Goal: Task Accomplishment & Management: Use online tool/utility

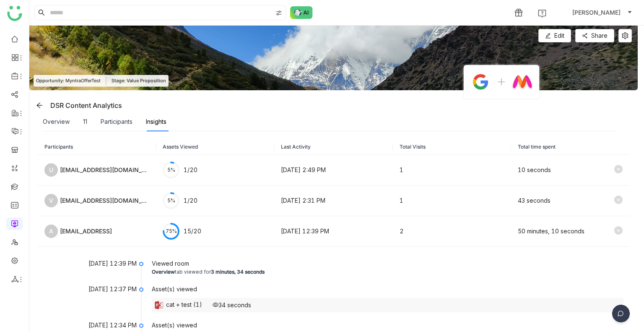
scroll to position [126, 0]
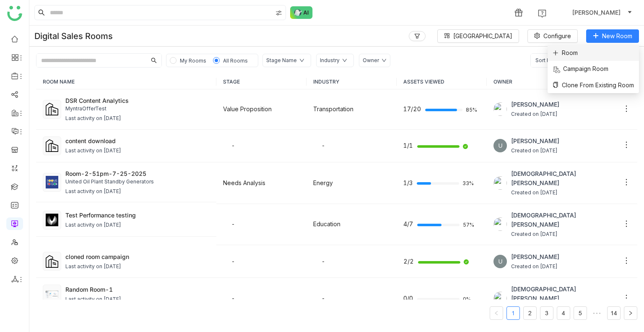
click at [573, 54] on span "Room" at bounding box center [565, 52] width 25 height 9
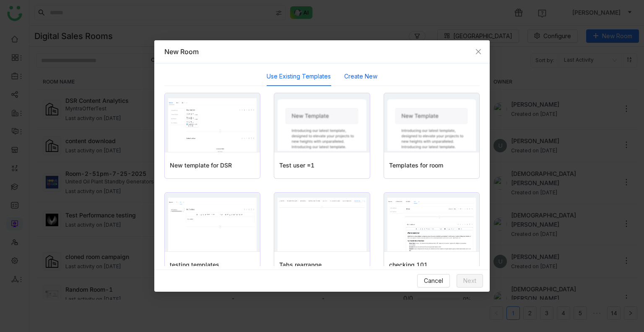
click at [362, 75] on button "Create New" at bounding box center [360, 76] width 33 height 9
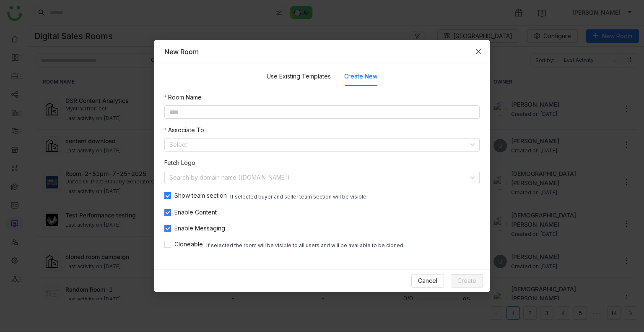
click at [476, 47] on span "Close" at bounding box center [478, 51] width 23 height 23
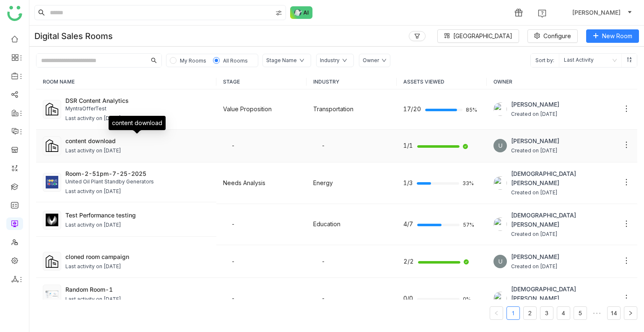
click at [138, 143] on div "content download" at bounding box center [137, 140] width 144 height 9
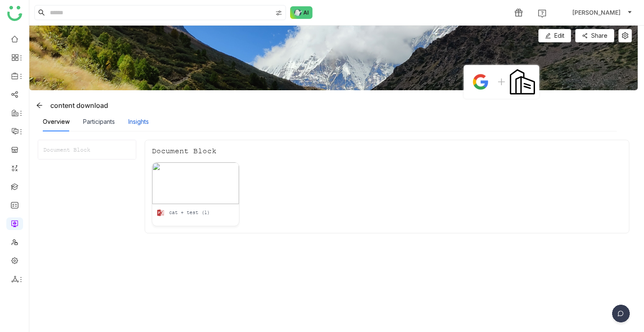
click at [146, 120] on div "Insights" at bounding box center [138, 121] width 21 height 9
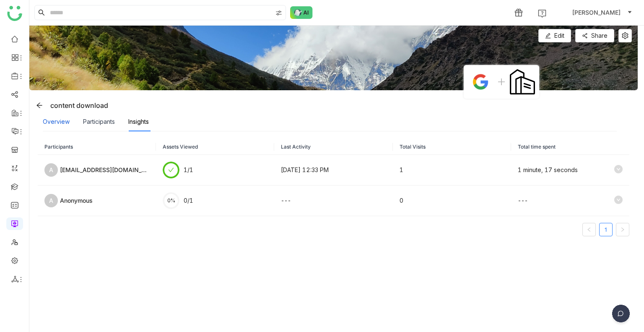
click at [67, 124] on div "Overview" at bounding box center [56, 121] width 27 height 9
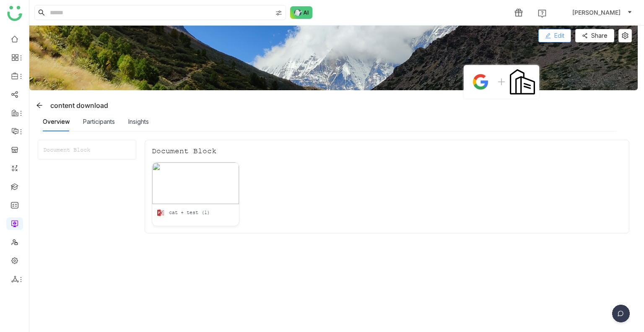
click at [548, 39] on button "Edit" at bounding box center [555, 35] width 33 height 13
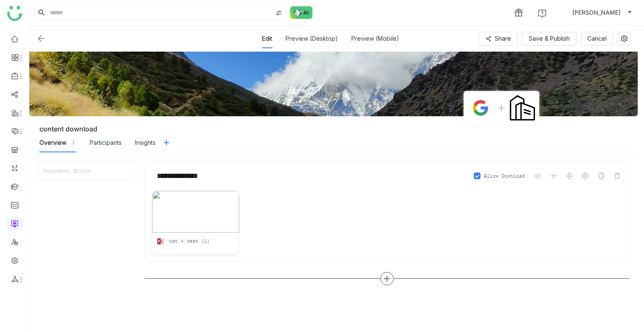
click at [393, 277] on div at bounding box center [386, 278] width 13 height 13
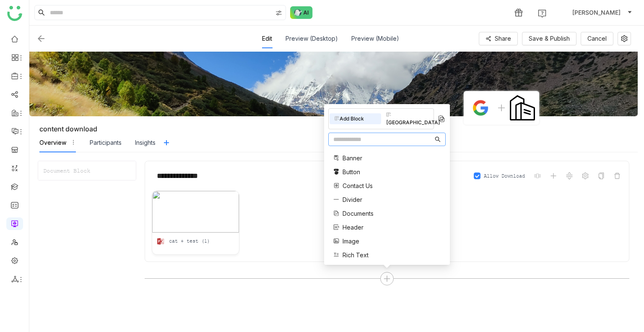
click at [366, 213] on span "Documents" at bounding box center [358, 213] width 31 height 9
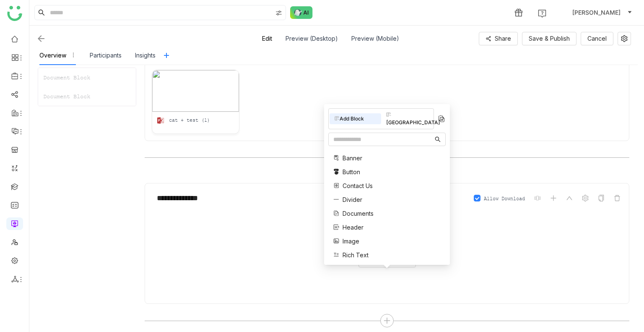
scroll to position [125, 0]
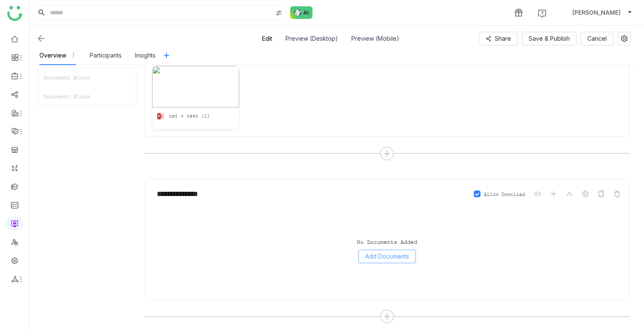
click at [383, 257] on span "Add Documents" at bounding box center [387, 256] width 44 height 9
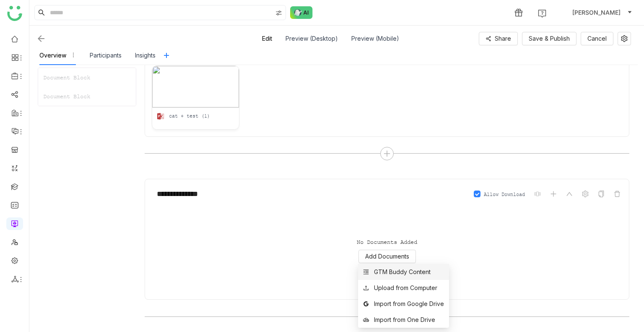
click at [380, 272] on div "GTM Buddy Content" at bounding box center [402, 271] width 57 height 9
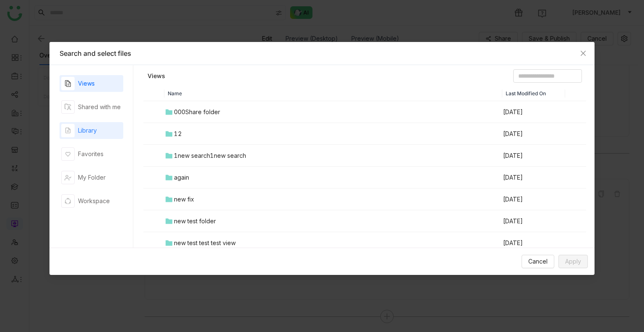
click at [99, 135] on div "Library" at bounding box center [92, 130] width 64 height 17
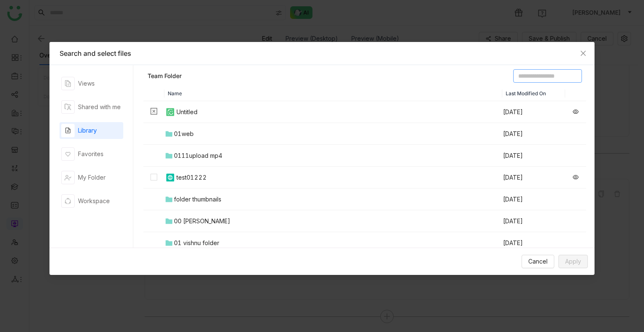
click at [530, 78] on input at bounding box center [547, 75] width 69 height 13
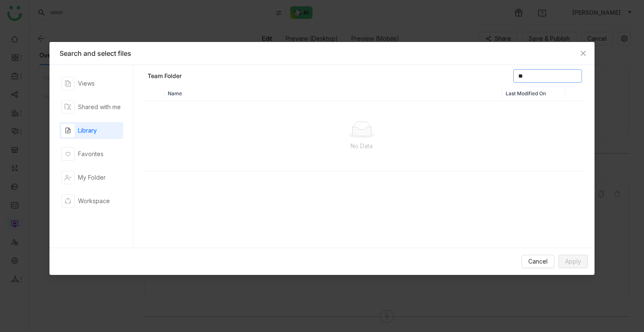
type input "*"
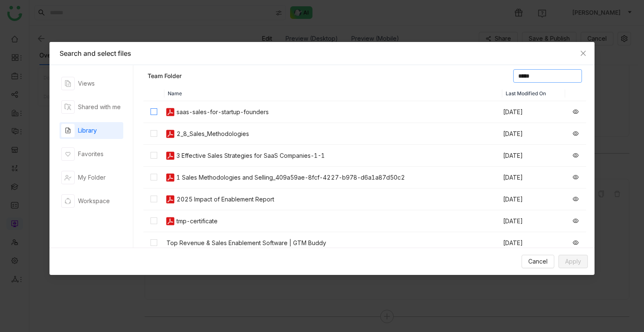
type input "*****"
click at [155, 107] on label at bounding box center [154, 111] width 7 height 9
click at [562, 257] on button "Apply" at bounding box center [573, 261] width 29 height 13
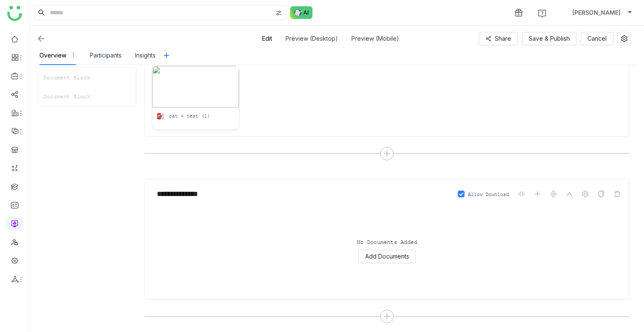
scroll to position [105, 0]
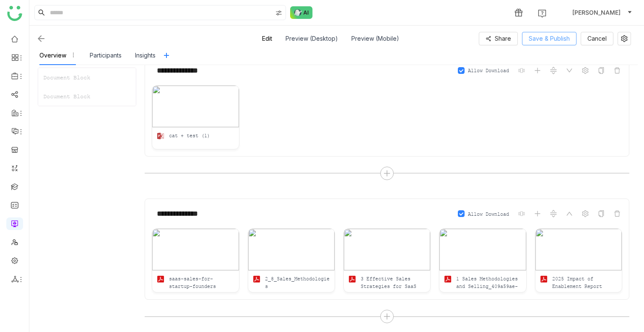
click at [552, 33] on button "Save & Publish" at bounding box center [549, 38] width 55 height 13
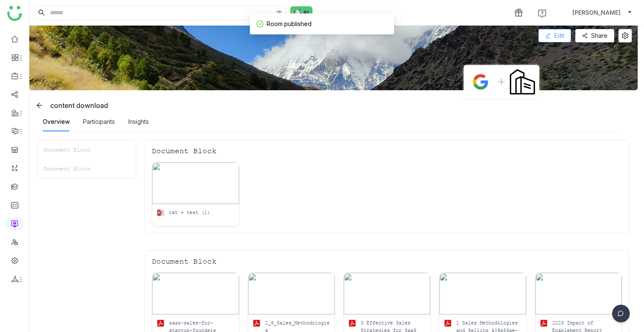
click at [550, 33] on icon at bounding box center [548, 36] width 6 height 6
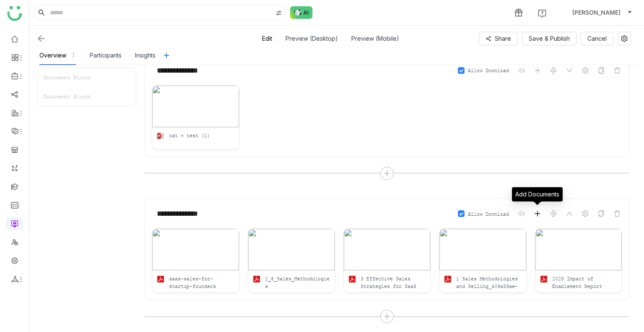
click at [537, 213] on icon at bounding box center [537, 213] width 7 height 7
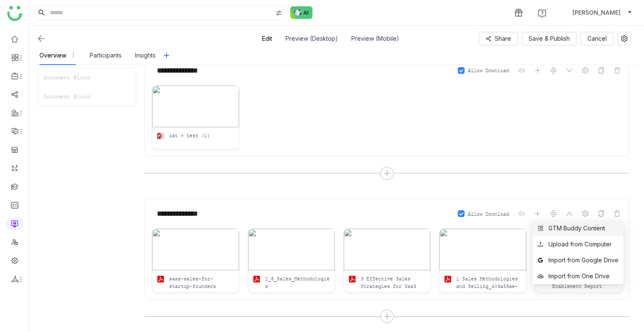
click at [580, 230] on div "GTM Buddy Content" at bounding box center [577, 228] width 57 height 9
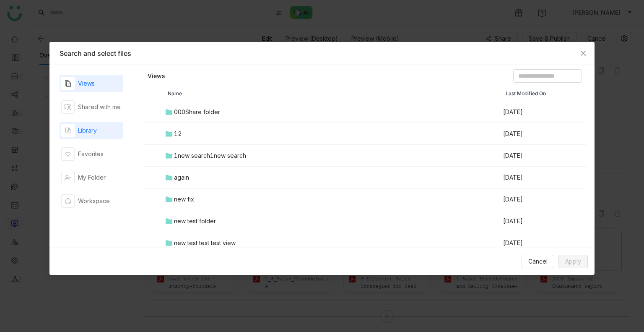
click at [89, 135] on div "Library" at bounding box center [87, 130] width 19 height 9
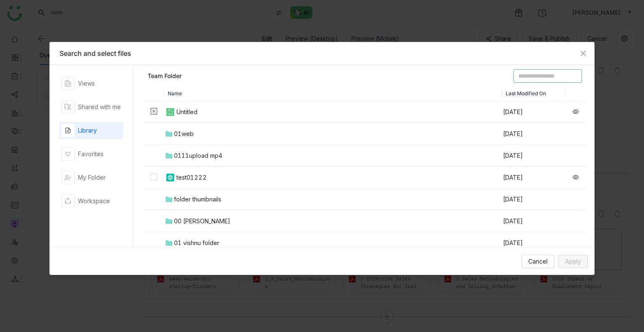
click at [528, 76] on input at bounding box center [547, 75] width 69 height 13
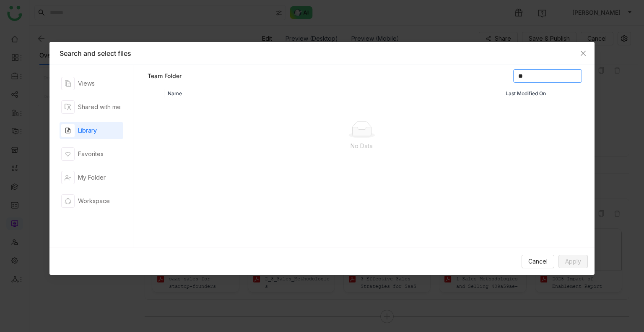
type input "*"
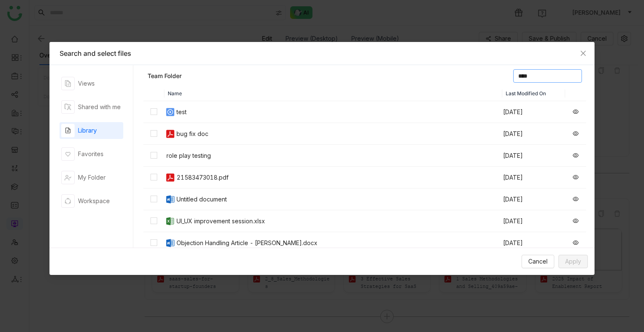
type input "****"
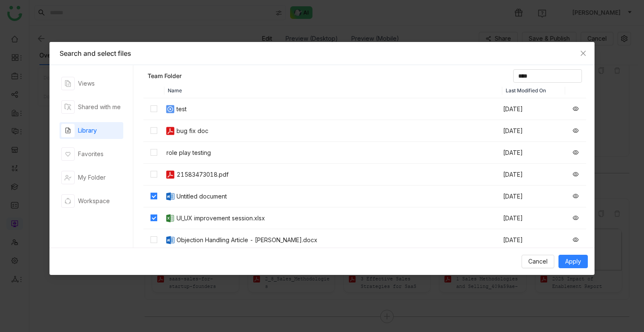
scroll to position [0, 0]
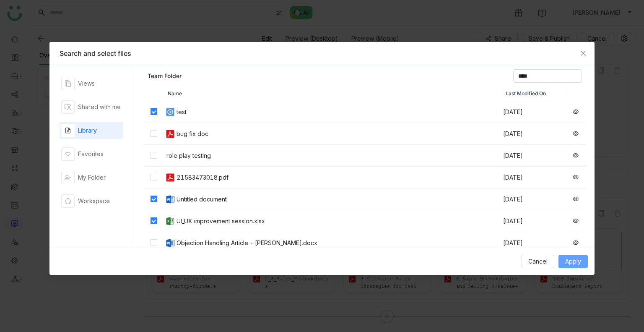
click at [574, 258] on span "Apply" at bounding box center [573, 261] width 16 height 9
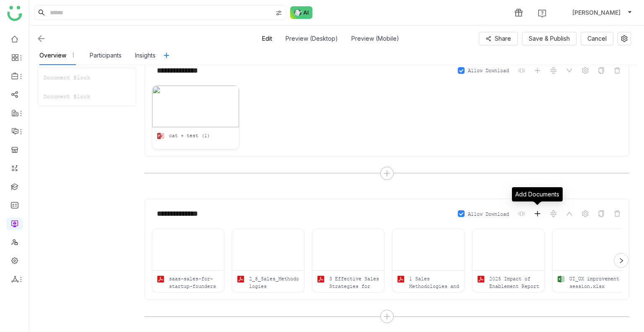
click at [539, 213] on icon at bounding box center [537, 213] width 5 height 0
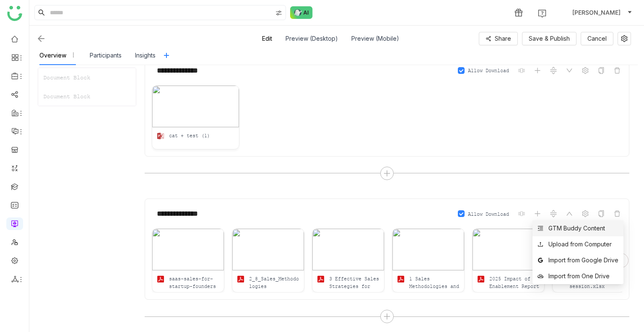
click at [557, 222] on li "GTM Buddy Content" at bounding box center [578, 228] width 91 height 16
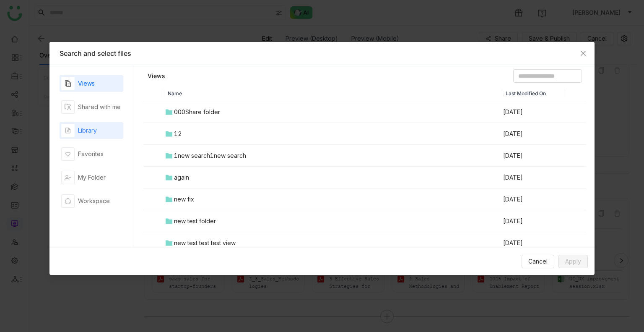
drag, startPoint x: 73, startPoint y: 125, endPoint x: 78, endPoint y: 124, distance: 5.1
click at [73, 125] on div "button" at bounding box center [67, 130] width 13 height 13
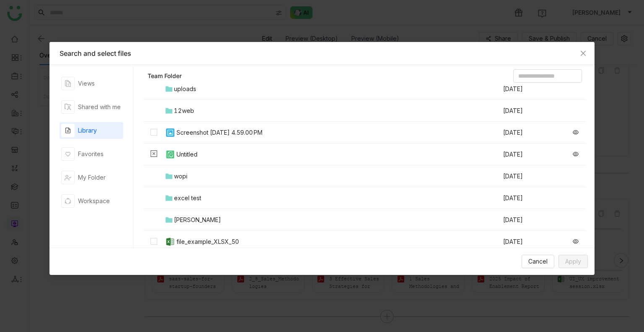
scroll to position [210, 0]
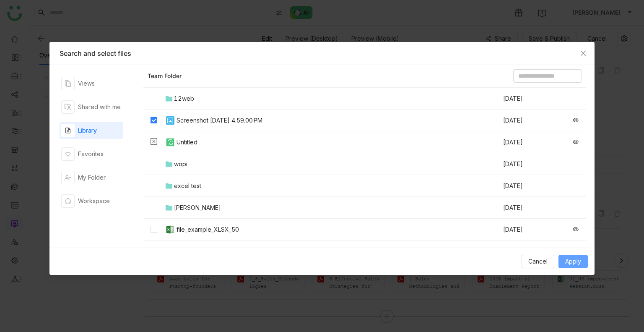
click at [576, 257] on span "Apply" at bounding box center [573, 261] width 16 height 9
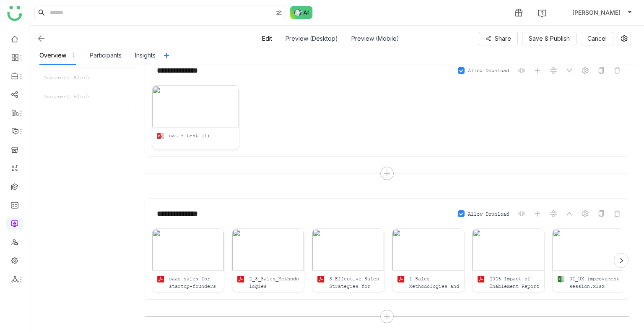
click at [621, 253] on div at bounding box center [621, 260] width 15 height 15
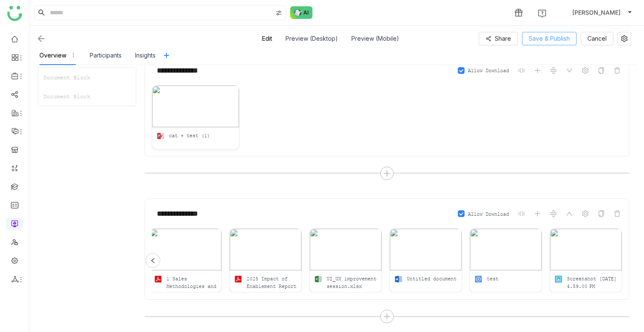
click at [539, 37] on span "Save & Publish" at bounding box center [549, 38] width 41 height 9
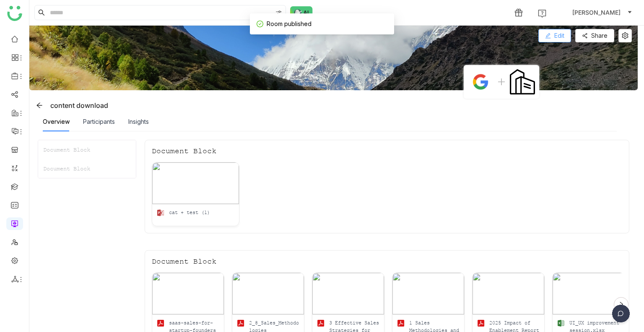
click at [549, 37] on icon at bounding box center [548, 36] width 6 height 6
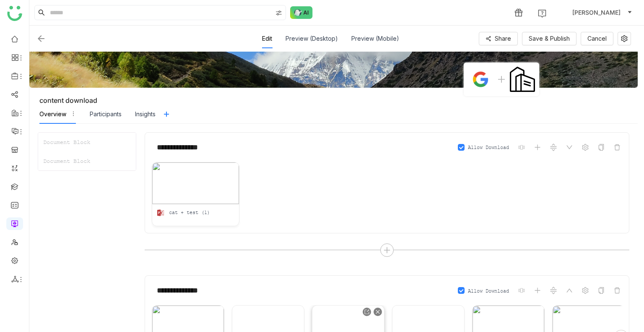
scroll to position [105, 0]
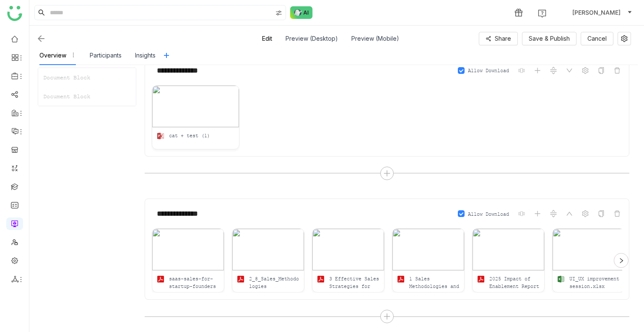
click at [625, 259] on div at bounding box center [621, 260] width 15 height 15
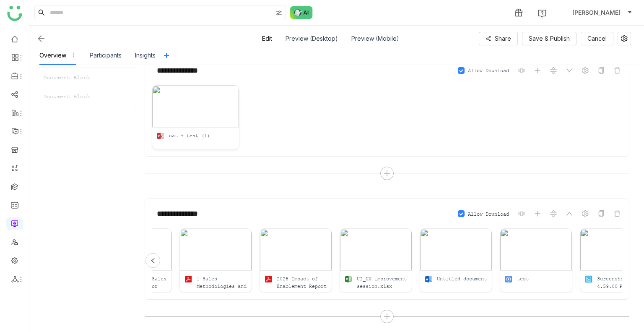
scroll to position [0, 243]
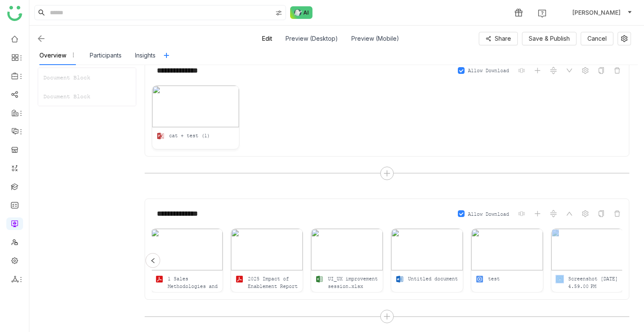
click at [625, 259] on div "**********" at bounding box center [387, 248] width 485 height 101
click at [539, 213] on icon at bounding box center [537, 213] width 7 height 7
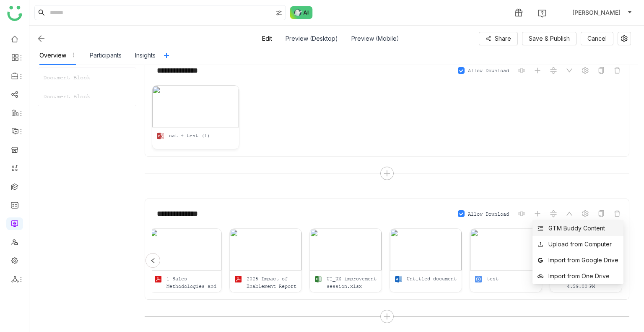
click at [544, 228] on div "GTM Buddy Content" at bounding box center [572, 228] width 68 height 9
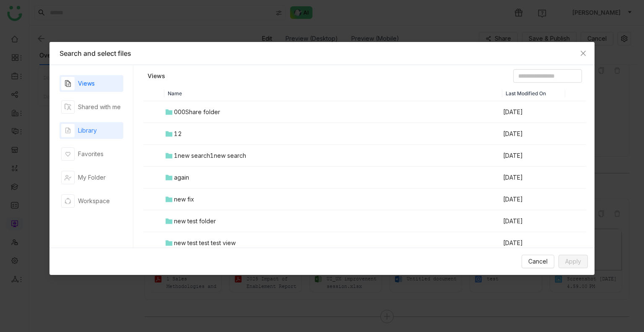
click at [104, 127] on div "Library" at bounding box center [92, 130] width 64 height 17
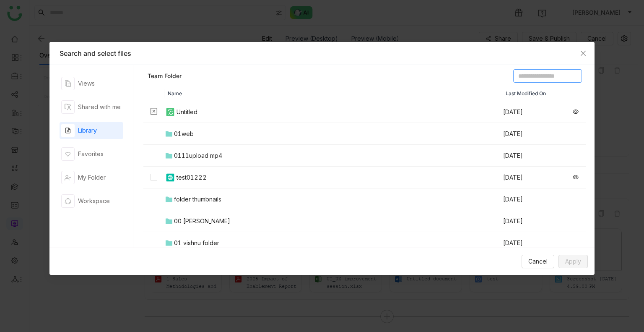
click at [513, 80] on input at bounding box center [547, 75] width 69 height 13
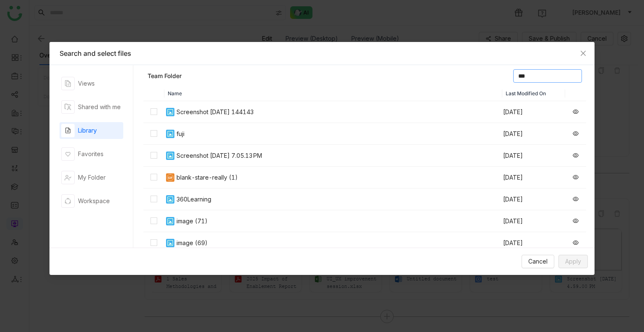
type input "***"
click at [573, 263] on span "Apply" at bounding box center [573, 261] width 16 height 9
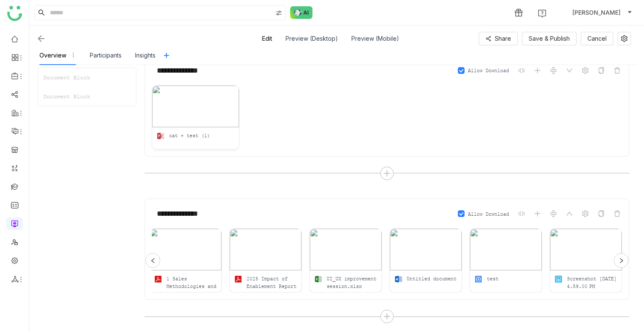
click at [619, 259] on icon at bounding box center [622, 261] width 6 height 6
click at [559, 35] on span "Save & Publish" at bounding box center [549, 38] width 41 height 9
click at [619, 39] on icon at bounding box center [624, 38] width 13 height 7
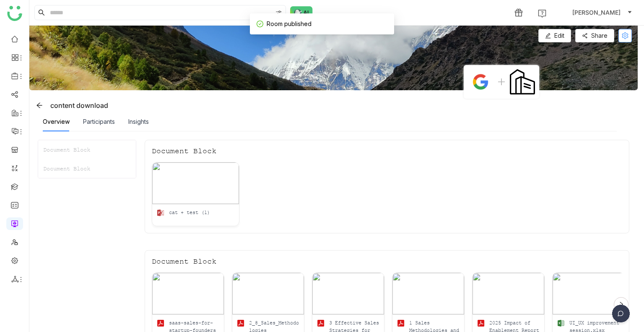
click at [627, 42] on button at bounding box center [625, 35] width 13 height 13
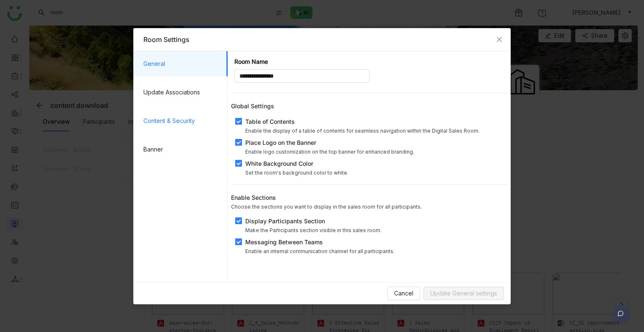
click at [154, 121] on span "Content & Security" at bounding box center [182, 120] width 78 height 25
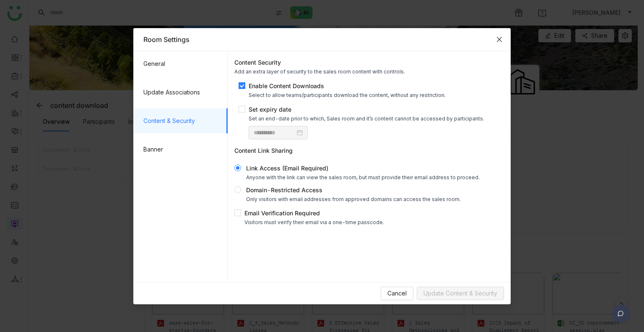
click at [500, 43] on span "Close" at bounding box center [499, 39] width 23 height 23
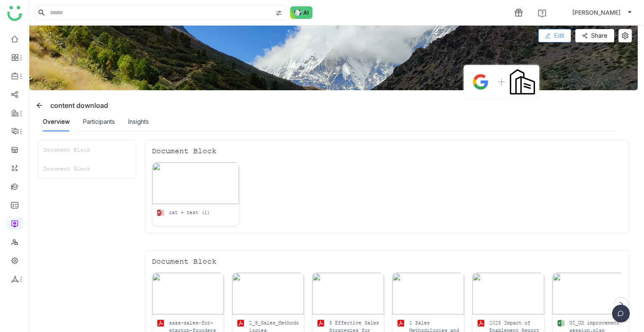
click at [556, 33] on span "Edit" at bounding box center [559, 35] width 10 height 9
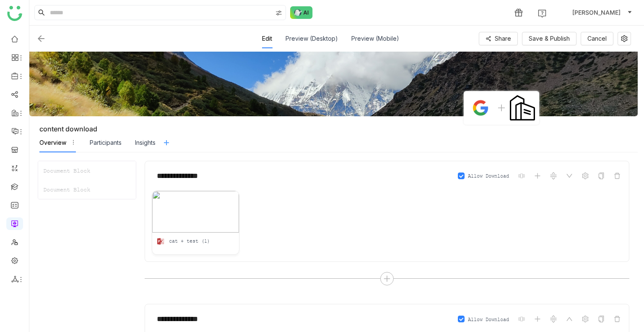
drag, startPoint x: 169, startPoint y: 136, endPoint x: 168, endPoint y: 142, distance: 6.4
click at [168, 142] on button at bounding box center [166, 142] width 13 height 13
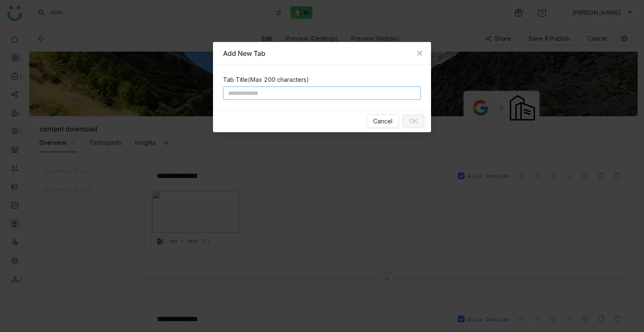
click at [245, 98] on input at bounding box center [322, 92] width 198 height 13
type input "*****"
click at [416, 113] on div "Cancel OK" at bounding box center [322, 121] width 218 height 22
click at [423, 125] on button "OK" at bounding box center [414, 120] width 22 height 13
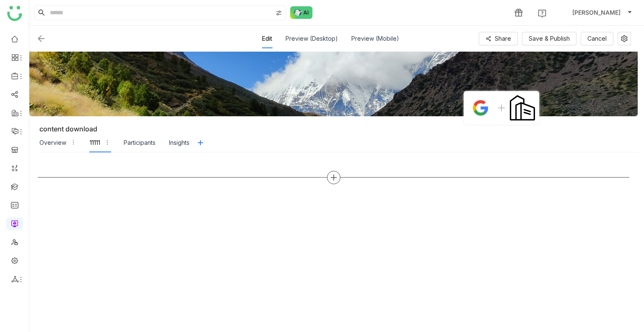
click at [329, 177] on div at bounding box center [333, 177] width 13 height 13
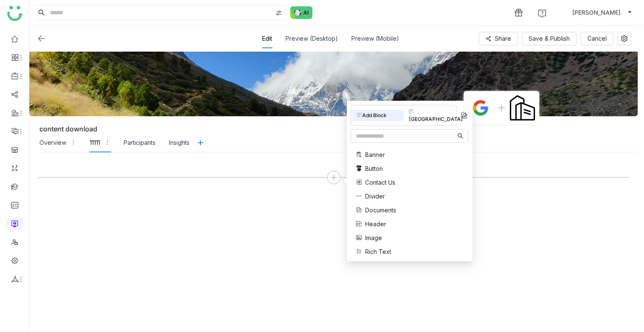
click at [384, 206] on span "Documents" at bounding box center [380, 210] width 31 height 9
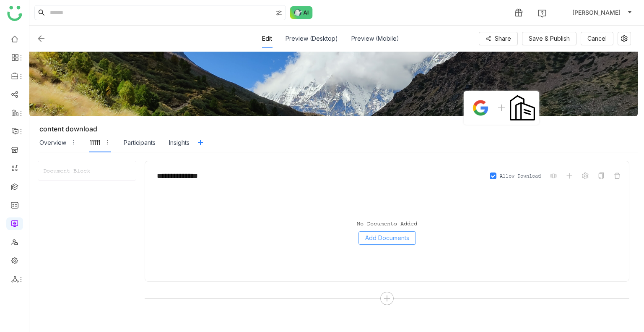
click at [368, 237] on span "Add Documents" at bounding box center [387, 237] width 44 height 9
click at [402, 257] on div "No Documents Added Add Documents" at bounding box center [387, 232] width 471 height 84
click at [396, 247] on div "No Documents Added Add Documents" at bounding box center [387, 232] width 471 height 84
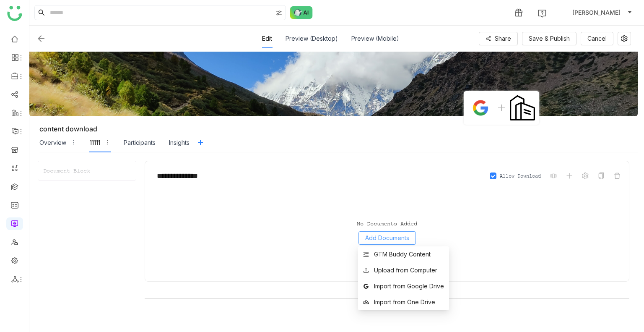
click at [396, 240] on span "Add Documents" at bounding box center [387, 237] width 44 height 9
click at [396, 252] on div "GTM Buddy Content" at bounding box center [402, 254] width 57 height 9
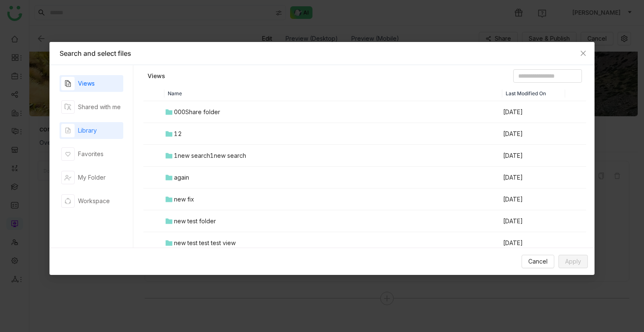
click at [82, 124] on div "Library" at bounding box center [79, 130] width 36 height 13
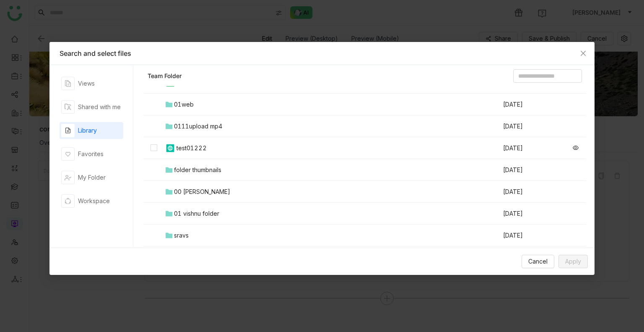
scroll to position [42, 0]
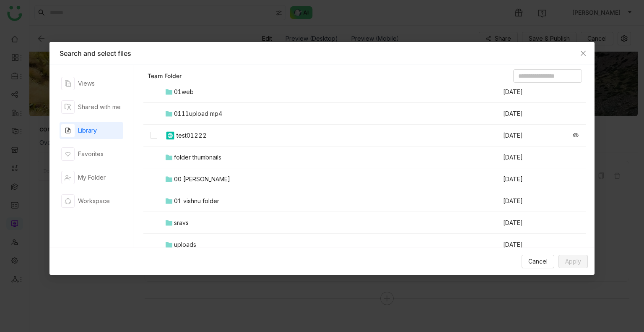
click at [229, 202] on td "01 vishnu folder" at bounding box center [333, 201] width 338 height 22
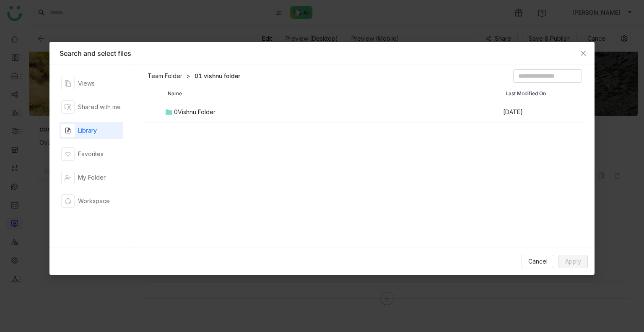
click at [182, 109] on div "0Vishnu Folder" at bounding box center [195, 111] width 42 height 9
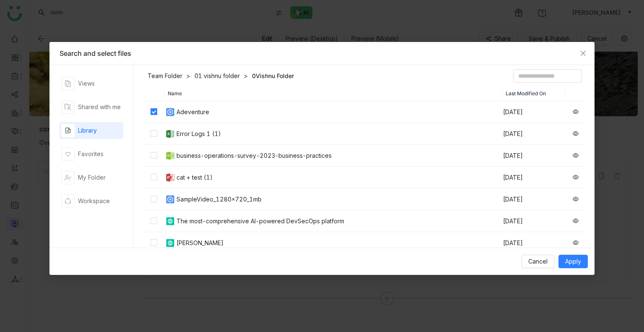
click at [158, 133] on td at bounding box center [153, 134] width 21 height 22
click at [154, 214] on td at bounding box center [153, 221] width 21 height 22
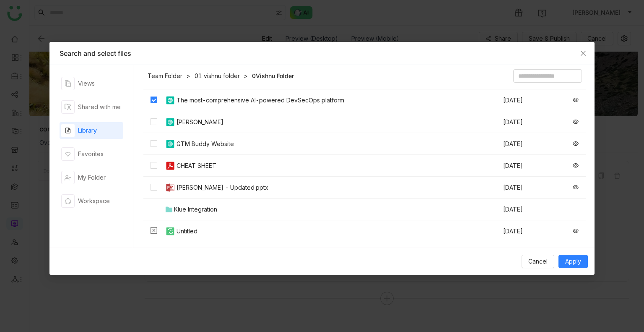
scroll to position [126, 0]
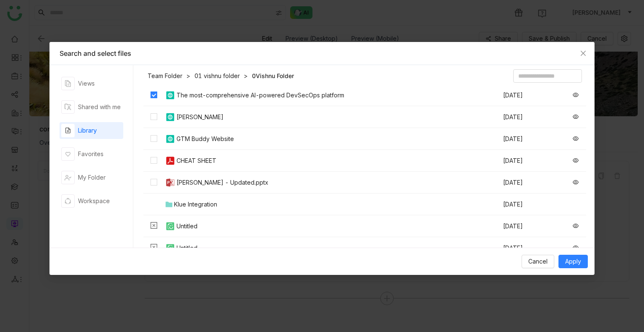
click at [158, 138] on td at bounding box center [153, 139] width 21 height 22
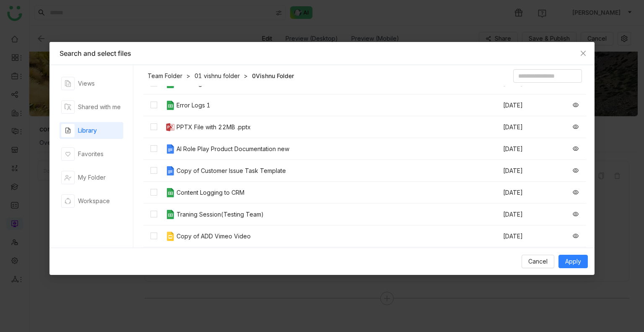
scroll to position [881, 0]
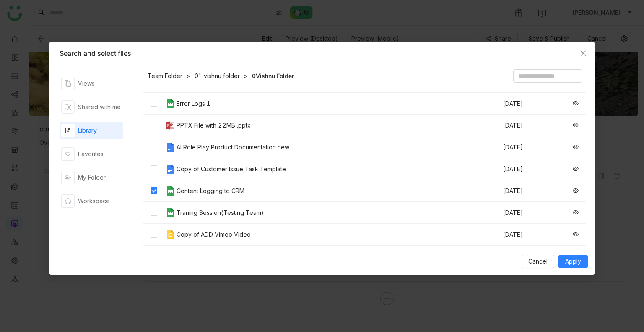
click at [153, 151] on label at bounding box center [154, 147] width 7 height 9
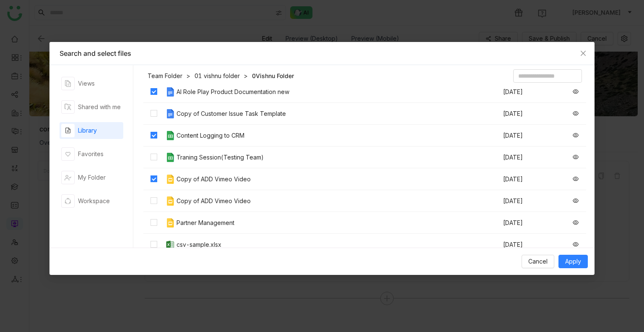
scroll to position [1005, 0]
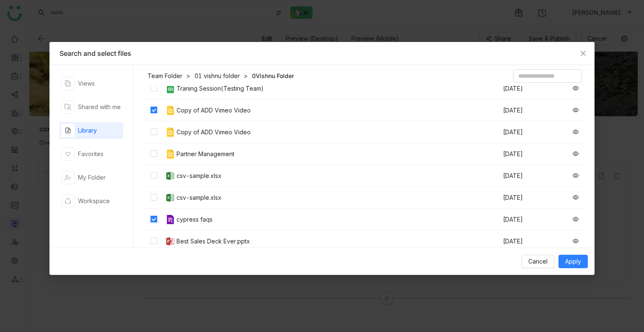
click at [156, 234] on td at bounding box center [153, 241] width 21 height 22
click at [561, 258] on button "Apply" at bounding box center [573, 261] width 29 height 13
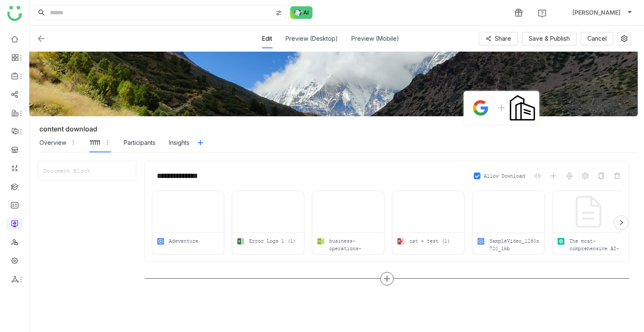
click at [387, 278] on icon at bounding box center [387, 279] width 1 height 6
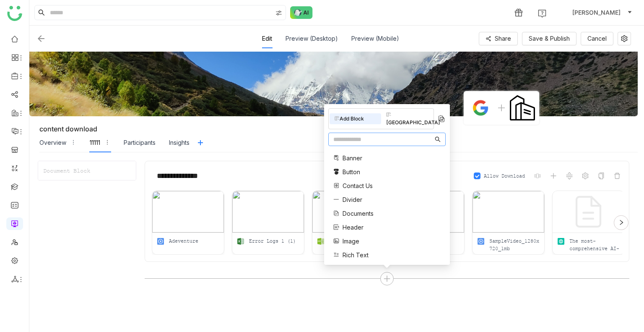
click at [361, 212] on span "Documents" at bounding box center [358, 213] width 31 height 9
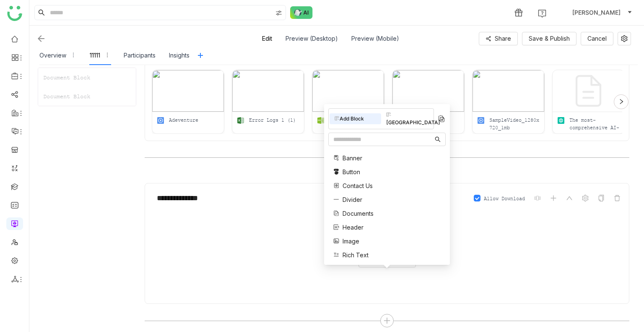
scroll to position [125, 0]
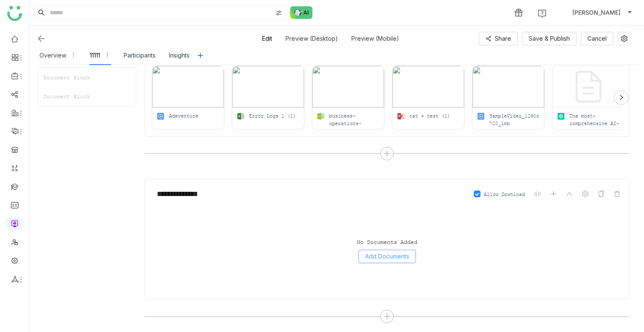
click at [403, 257] on span "Add Documents" at bounding box center [387, 256] width 44 height 9
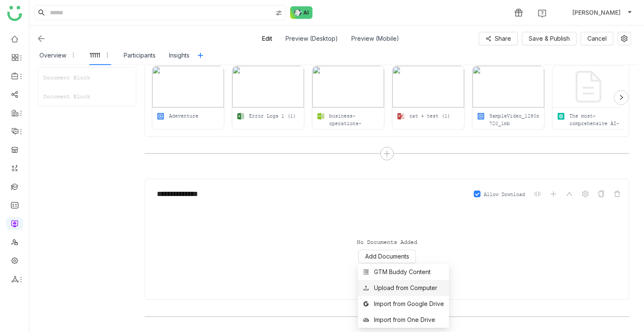
click at [400, 293] on li "Upload from Computer" at bounding box center [403, 288] width 91 height 16
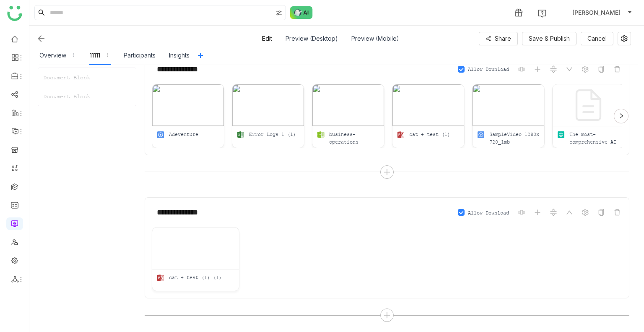
scroll to position [105, 0]
click at [391, 318] on div at bounding box center [386, 316] width 13 height 13
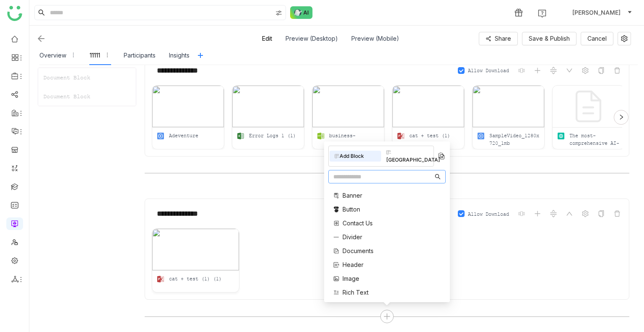
click at [393, 252] on div "Banner Button Contact Us Divider Documents Header Image Rich Text Single Docume…" at bounding box center [386, 242] width 117 height 111
click at [353, 248] on span "Documents" at bounding box center [358, 250] width 31 height 9
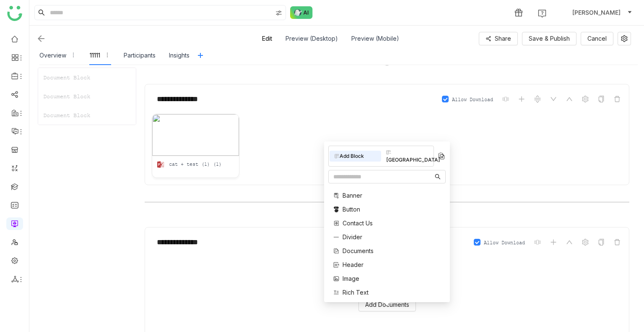
scroll to position [268, 0]
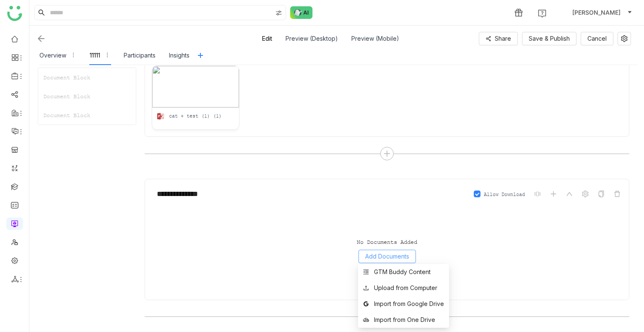
click at [389, 256] on span "Add Documents" at bounding box center [387, 256] width 44 height 9
click at [401, 303] on div "Import from Google Drive" at bounding box center [409, 303] width 70 height 9
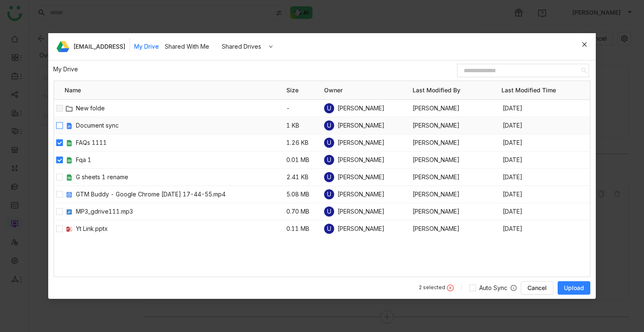
click at [57, 121] on label at bounding box center [59, 125] width 7 height 9
click at [575, 294] on button "Upload" at bounding box center [574, 287] width 33 height 13
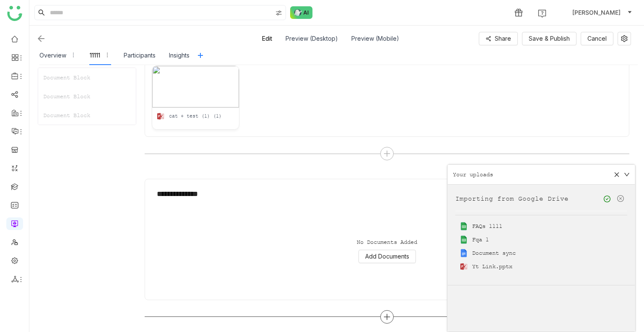
click at [386, 316] on icon at bounding box center [387, 316] width 6 height 1
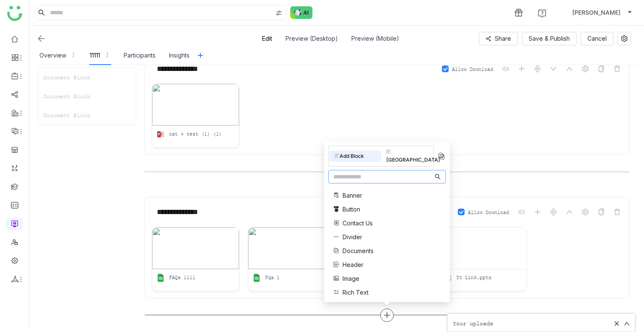
scroll to position [248, 0]
click at [343, 249] on span "Documents" at bounding box center [358, 250] width 31 height 9
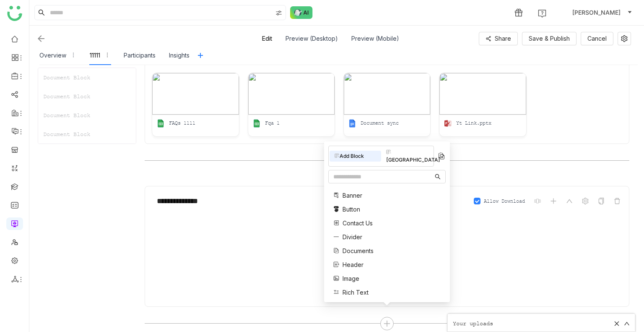
scroll to position [411, 0]
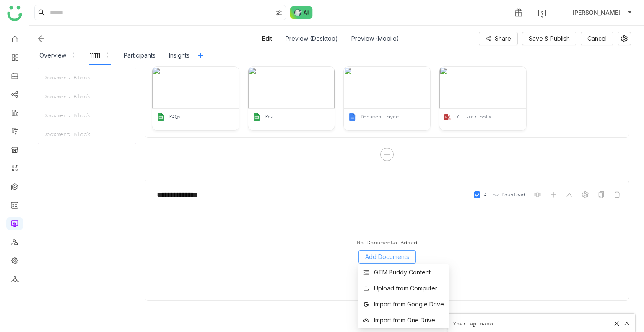
click at [384, 258] on span "Add Documents" at bounding box center [387, 256] width 44 height 9
click at [398, 317] on div "Import from One Drive" at bounding box center [404, 319] width 61 height 9
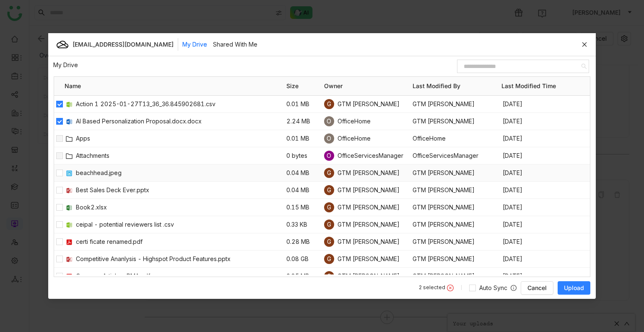
click at [59, 167] on div at bounding box center [59, 172] width 10 height 17
click at [59, 218] on div at bounding box center [59, 224] width 10 height 17
click at [60, 229] on div at bounding box center [59, 224] width 10 height 17
click at [59, 237] on label at bounding box center [59, 241] width 7 height 9
click at [63, 260] on div at bounding box center [59, 258] width 10 height 17
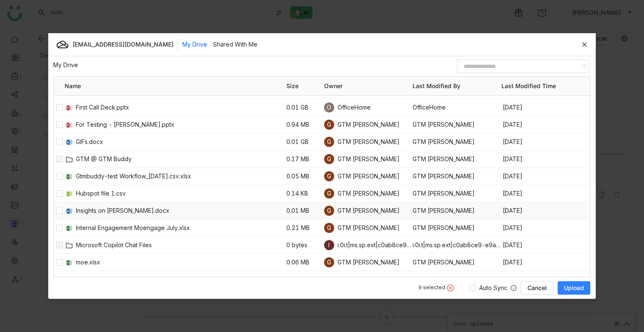
scroll to position [259, 0]
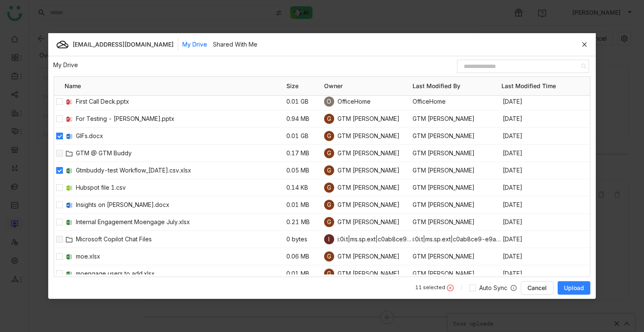
click at [569, 286] on span "Upload" at bounding box center [574, 288] width 20 height 8
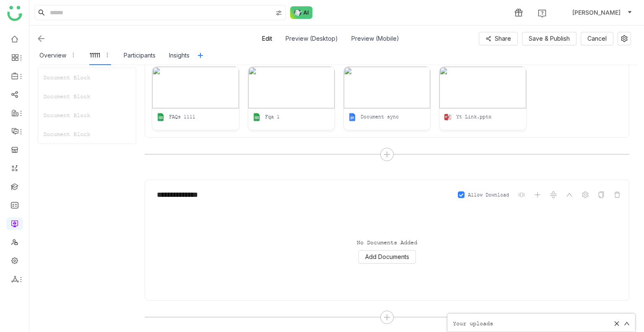
scroll to position [391, 0]
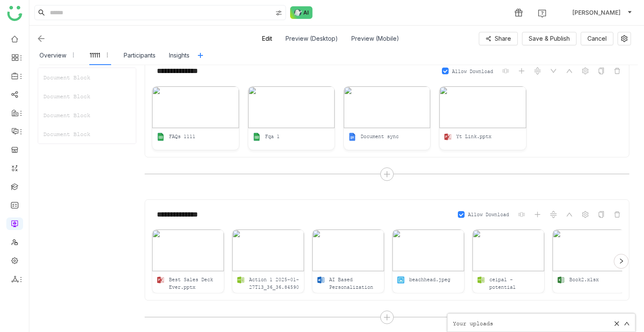
click at [625, 260] on div at bounding box center [621, 261] width 15 height 15
click at [546, 38] on span "Save & Publish" at bounding box center [549, 38] width 41 height 9
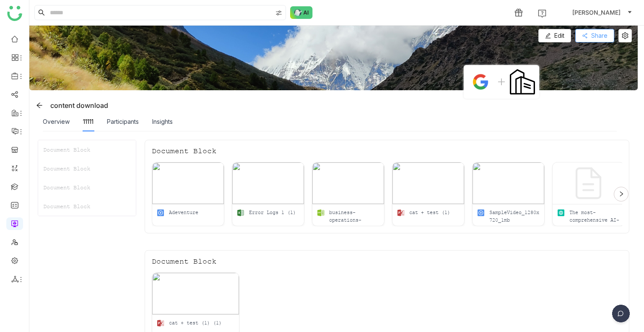
click at [596, 38] on span "Share" at bounding box center [599, 35] width 16 height 9
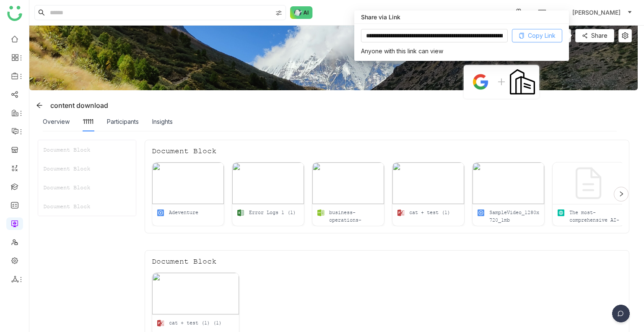
click at [554, 37] on span "Copy Link" at bounding box center [542, 35] width 28 height 9
click at [169, 117] on div "Insights" at bounding box center [162, 121] width 21 height 9
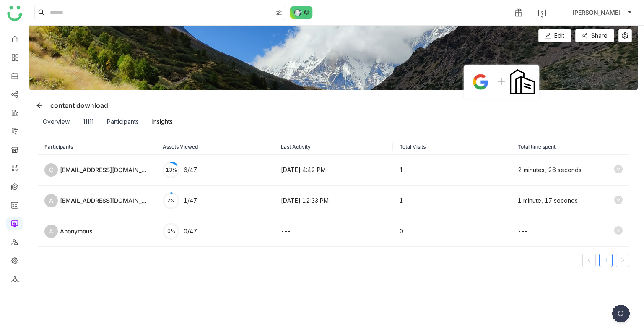
click at [157, 120] on div "Insights" at bounding box center [162, 121] width 21 height 9
click at [159, 120] on div "Insights" at bounding box center [162, 121] width 21 height 9
drag, startPoint x: 86, startPoint y: 172, endPoint x: 89, endPoint y: 169, distance: 4.5
click at [87, 172] on div "conetnttracking@gmdfvfvail.com" at bounding box center [104, 169] width 89 height 9
click at [294, 176] on td "Oct 9, 2025, 4:42 PM" at bounding box center [333, 170] width 118 height 31
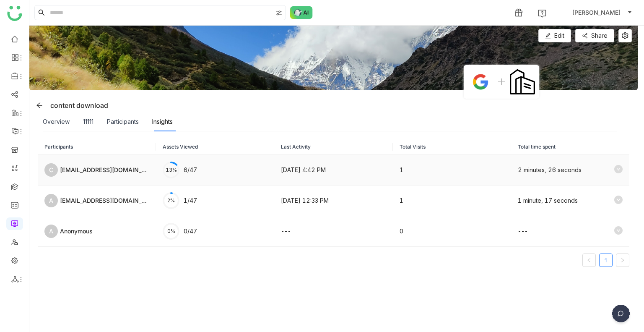
click at [614, 166] on icon at bounding box center [618, 169] width 8 height 8
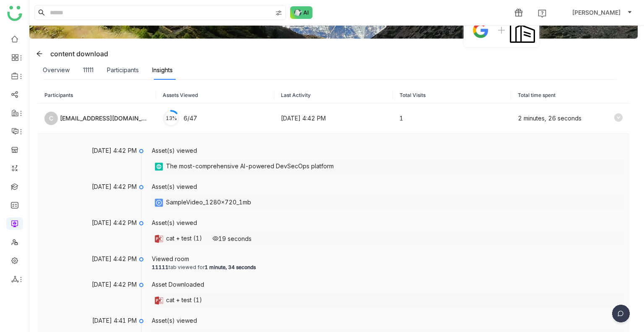
scroll to position [84, 0]
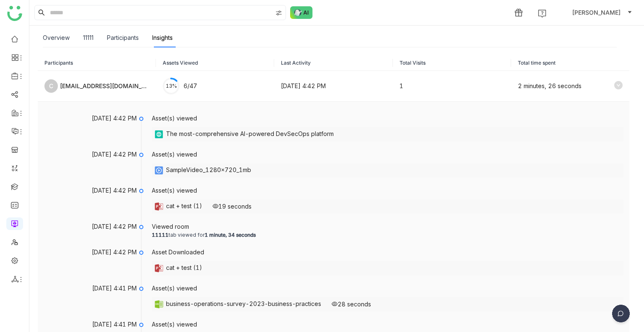
click at [169, 206] on div "cat + test (1)" at bounding box center [184, 206] width 36 height 10
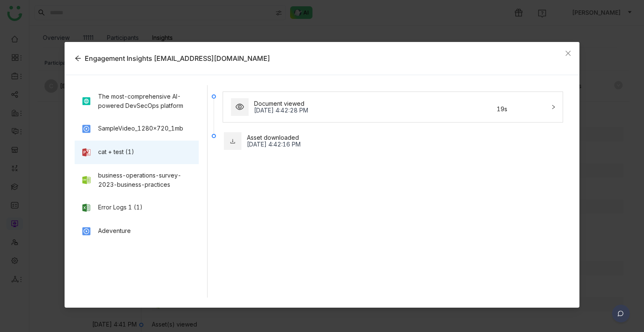
click at [307, 113] on div "Oct 9, 2025, 4:42:28 PM" at bounding box center [349, 110] width 190 height 7
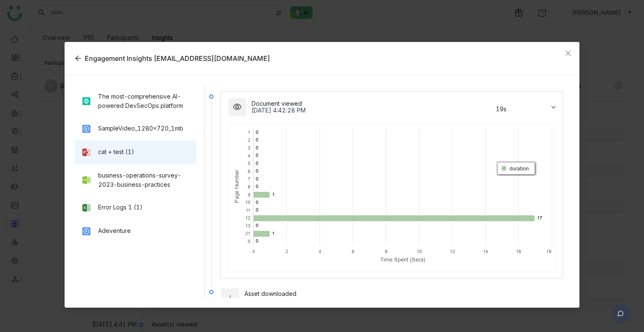
click at [271, 222] on rect at bounding box center [392, 197] width 328 height 147
click at [270, 219] on icon at bounding box center [393, 218] width 281 height 6
click at [292, 216] on icon at bounding box center [393, 218] width 281 height 6
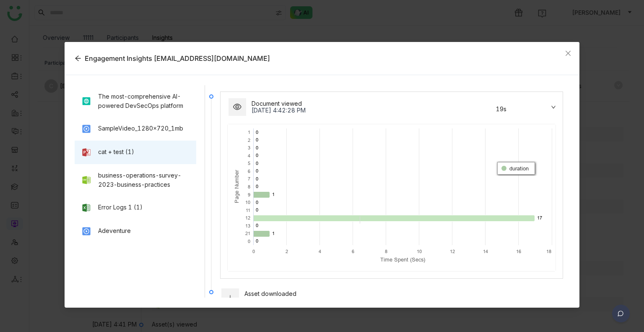
click at [362, 219] on icon at bounding box center [393, 218] width 281 height 6
click at [296, 217] on icon at bounding box center [393, 218] width 281 height 6
click at [434, 216] on icon at bounding box center [393, 218] width 281 height 6
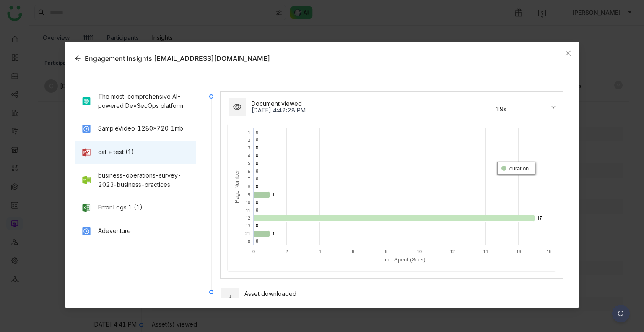
click at [434, 216] on icon at bounding box center [393, 218] width 281 height 6
click at [506, 219] on icon at bounding box center [393, 218] width 281 height 6
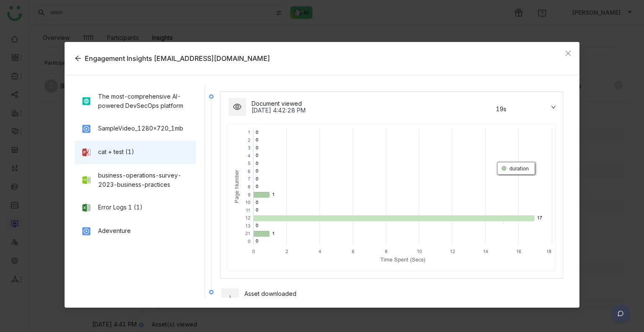
click at [506, 219] on icon at bounding box center [393, 218] width 281 height 6
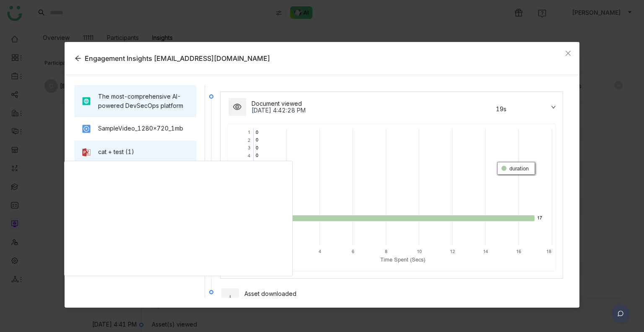
click at [124, 99] on div "The most-comprehensive AI-powered DevSecOps platform" at bounding box center [143, 101] width 91 height 18
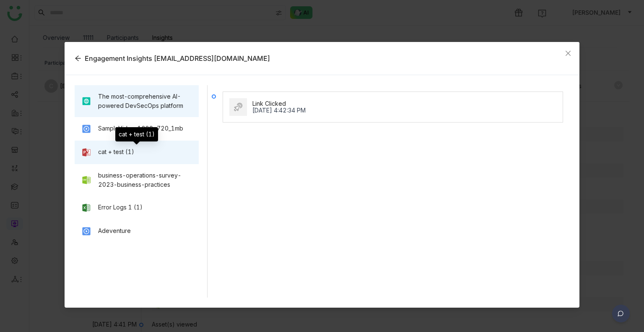
click at [121, 150] on div "cat + test (1)" at bounding box center [116, 151] width 36 height 9
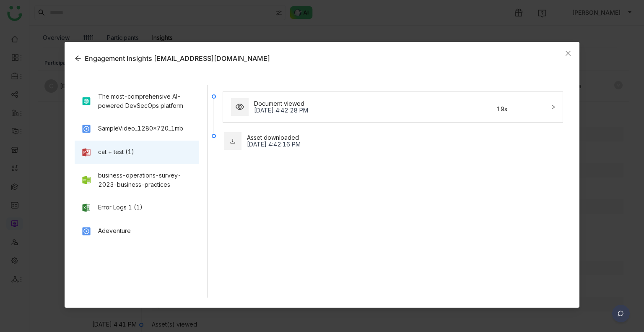
click at [554, 106] on icon at bounding box center [553, 106] width 5 height 5
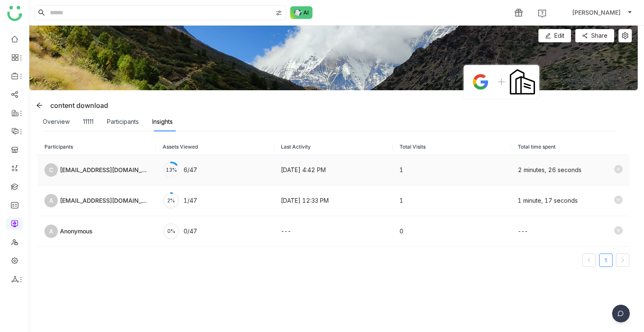
click at [614, 171] on icon at bounding box center [618, 169] width 8 height 8
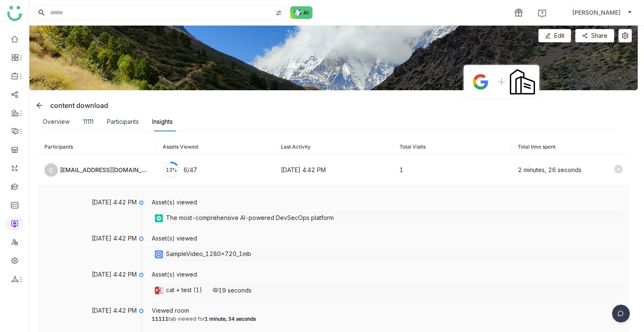
click at [163, 254] on img at bounding box center [159, 254] width 10 height 10
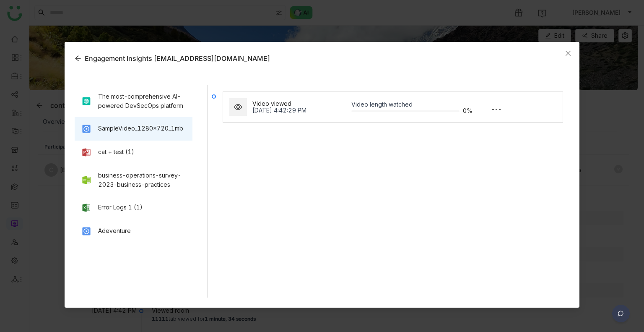
click at [529, 112] on div "Video viewed Oct 9, 2025, 4:42:29 PM Video length watched 0% ---" at bounding box center [393, 107] width 330 height 20
click at [268, 115] on div "Video viewed Oct 9, 2025, 4:42:29 PM Video length watched 0% ---" at bounding box center [393, 107] width 330 height 20
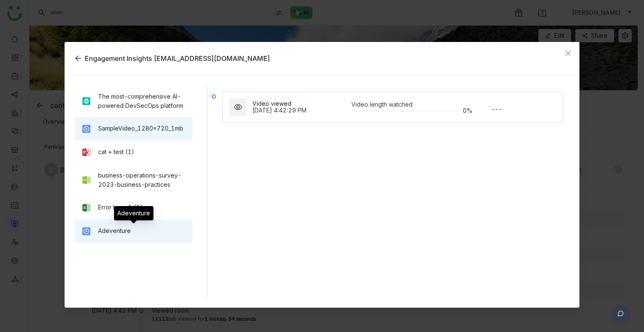
click at [144, 232] on div "Adeventure" at bounding box center [133, 231] width 105 height 10
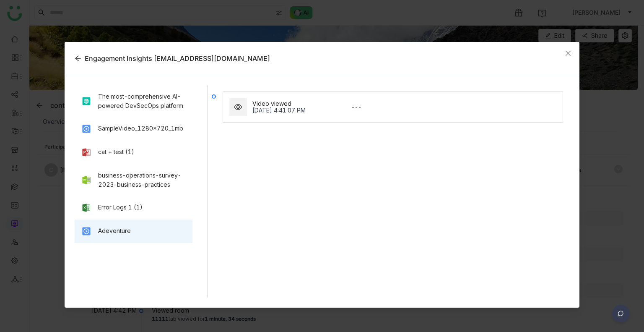
click at [388, 109] on div "Video viewed Oct 9, 2025, 4:41:07 PM ---" at bounding box center [393, 107] width 330 height 20
click at [349, 114] on div "Video viewed Oct 9, 2025, 4:41:07 PM ---" at bounding box center [393, 107] width 330 height 20
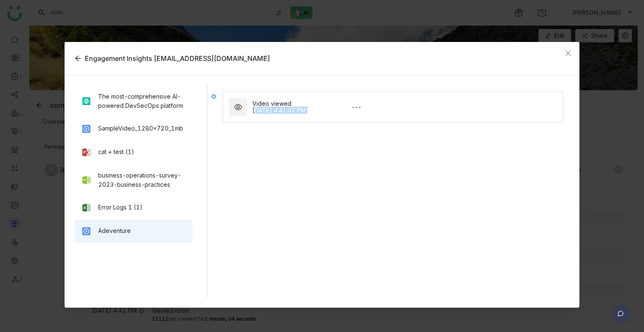
click at [349, 114] on div "Video viewed Oct 9, 2025, 4:41:07 PM ---" at bounding box center [393, 107] width 330 height 20
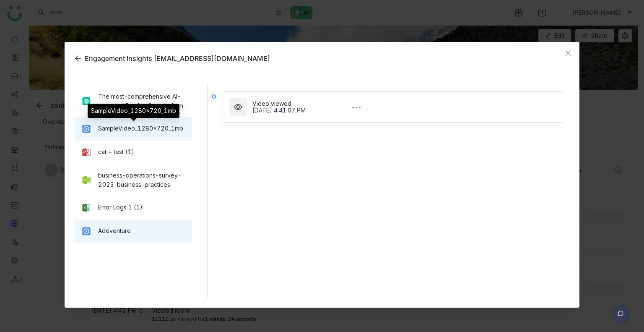
click at [115, 126] on div "SampleVideo_1280x720_1mb" at bounding box center [140, 128] width 85 height 9
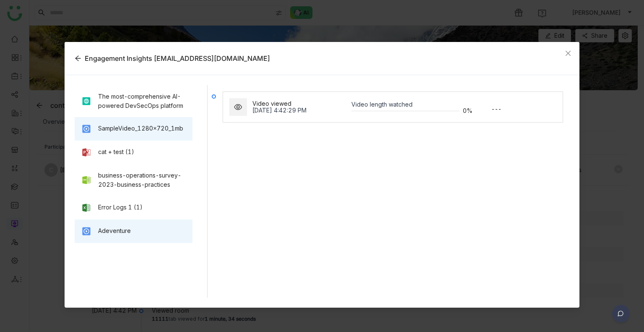
click at [125, 237] on div "Adeventure" at bounding box center [134, 230] width 118 height 23
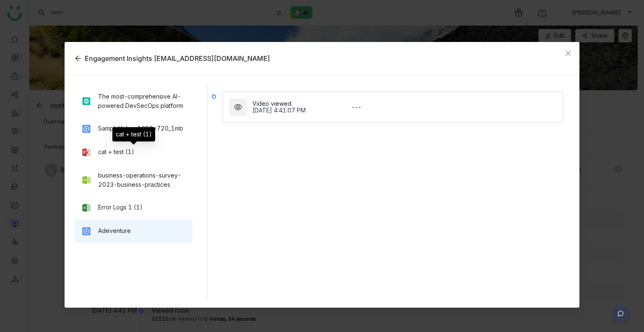
click at [143, 143] on div "cat + test (1)" at bounding box center [133, 137] width 43 height 20
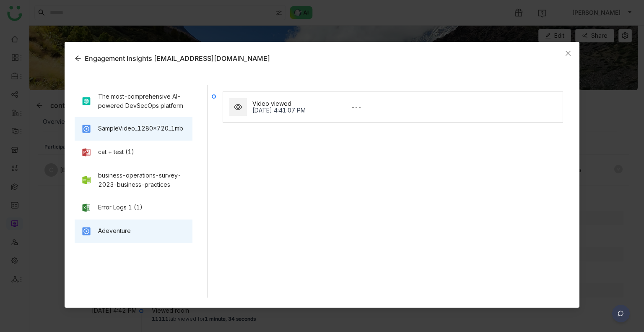
click at [169, 135] on div "SampleVideo_1280x720_1mb" at bounding box center [134, 128] width 118 height 23
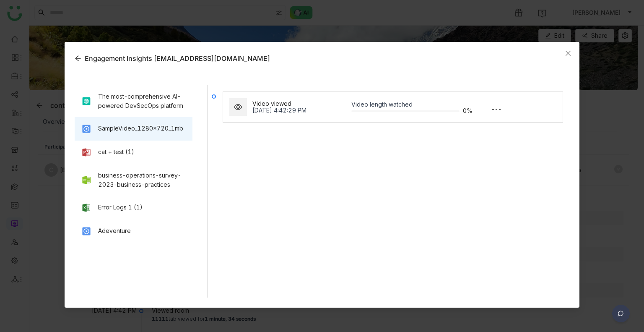
click at [372, 120] on nz-card "Video viewed Oct 9, 2025, 4:42:29 PM Video length watched 0% ---" at bounding box center [393, 106] width 341 height 31
click at [373, 119] on nz-card "Video viewed Oct 9, 2025, 4:42:29 PM Video length watched 0% ---" at bounding box center [393, 106] width 341 height 31
click at [396, 122] on nz-card "Video viewed Oct 9, 2025, 4:42:29 PM Video length watched 0% ---" at bounding box center [393, 106] width 341 height 31
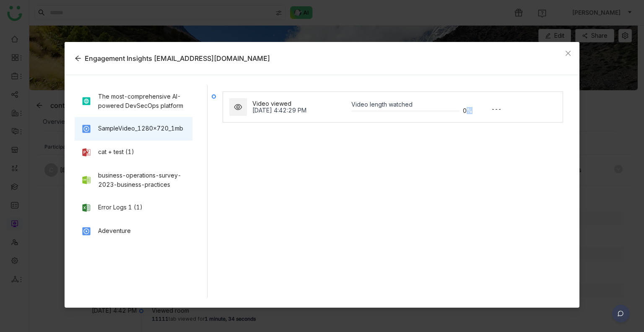
click at [396, 122] on nz-card "Video viewed Oct 9, 2025, 4:42:29 PM Video length watched 0% ---" at bounding box center [393, 106] width 341 height 31
click at [109, 153] on div "cat + test (1)" at bounding box center [116, 151] width 36 height 9
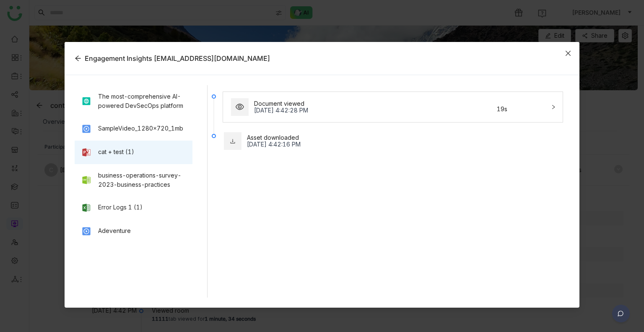
click at [567, 55] on icon "Close" at bounding box center [568, 53] width 7 height 7
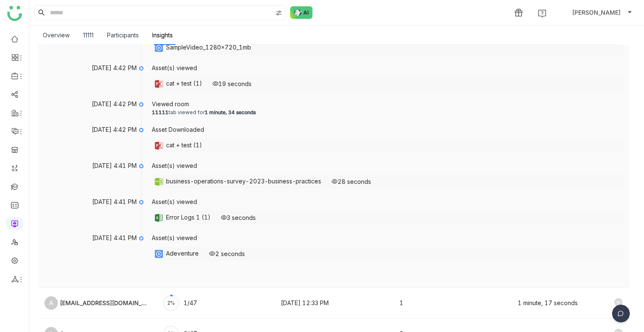
scroll to position [210, 0]
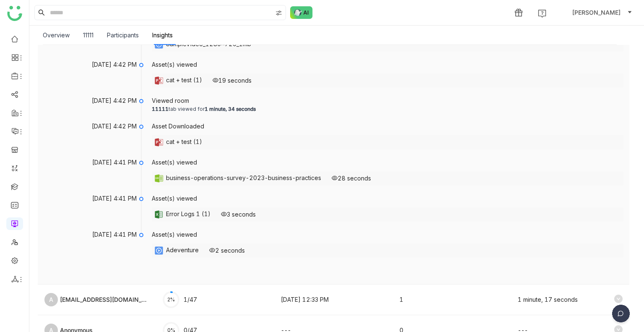
click at [229, 180] on div "business-operations-survey-2023-business-practices" at bounding box center [243, 178] width 155 height 10
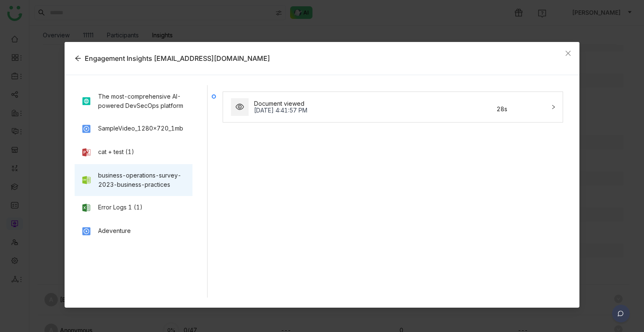
click at [356, 112] on div "Oct 9, 2025, 4:41:57 PM" at bounding box center [349, 110] width 190 height 7
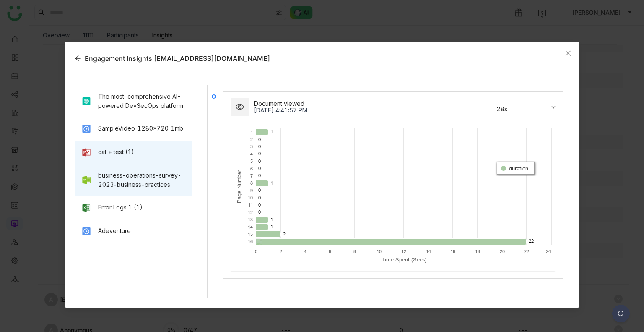
click at [148, 158] on div "cat + test (1)" at bounding box center [134, 151] width 118 height 23
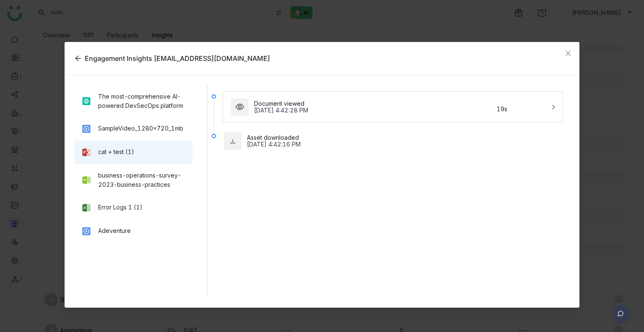
click at [284, 146] on div "Oct 9, 2025, 4:42:16 PM" at bounding box center [298, 144] width 102 height 7
click at [499, 102] on div "Document viewed Oct 9, 2025, 4:42:28 PM 19s" at bounding box center [388, 107] width 316 height 20
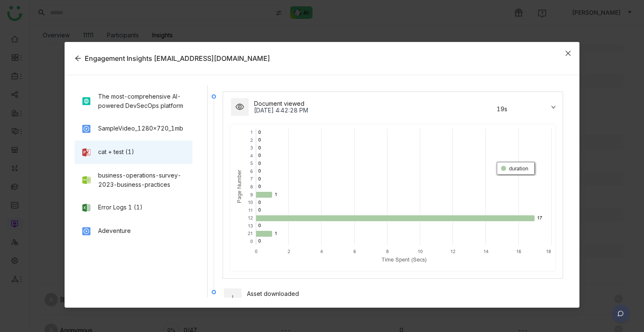
click at [564, 57] on span "Close" at bounding box center [568, 53] width 23 height 23
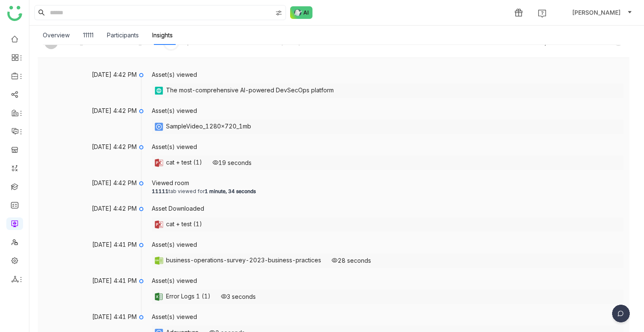
scroll to position [129, 0]
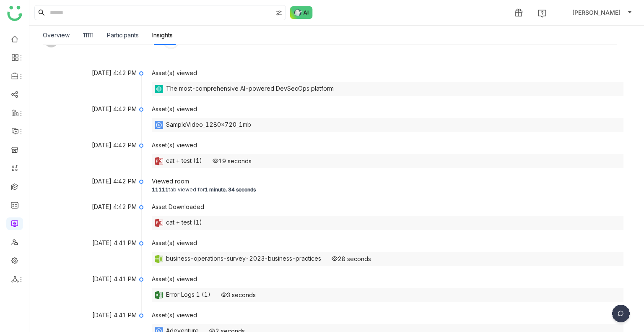
click at [39, 33] on div "Overview 11111 Participants Insights" at bounding box center [333, 35] width 609 height 19
click at [60, 34] on div "Overview" at bounding box center [56, 35] width 27 height 9
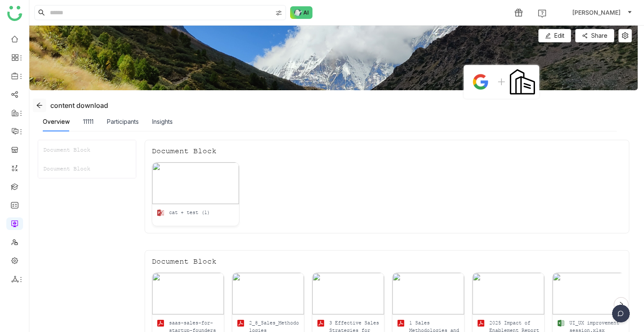
click at [35, 102] on span at bounding box center [39, 105] width 13 height 7
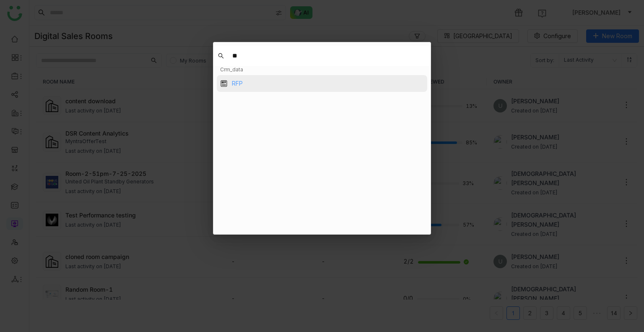
type input "**"
click at [238, 81] on div "RFP" at bounding box center [237, 83] width 11 height 9
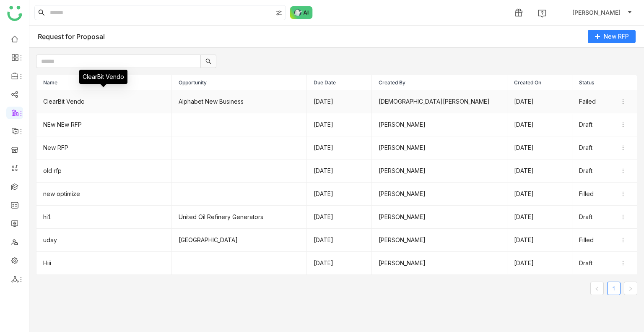
click at [77, 99] on td "ClearBit Vendo" at bounding box center [103, 101] width 135 height 23
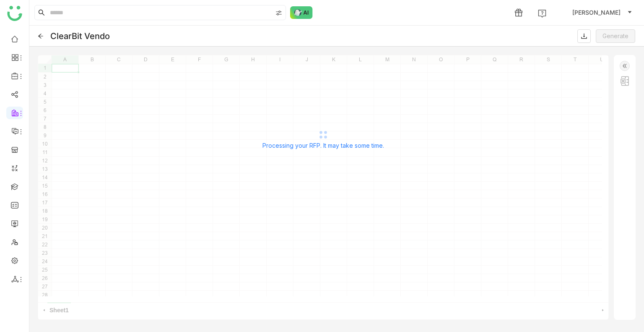
click at [45, 34] on div "ClearBit Vendo Generate" at bounding box center [336, 36] width 615 height 21
click at [44, 36] on div "ClearBit Vendo Generate" at bounding box center [336, 36] width 615 height 21
click at [42, 36] on icon at bounding box center [40, 36] width 5 height 5
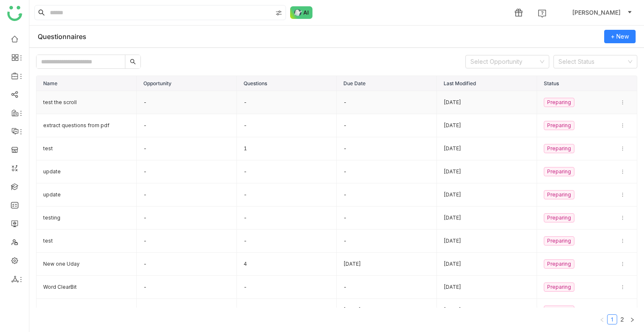
click at [66, 102] on td "test the scroll" at bounding box center [86, 102] width 100 height 23
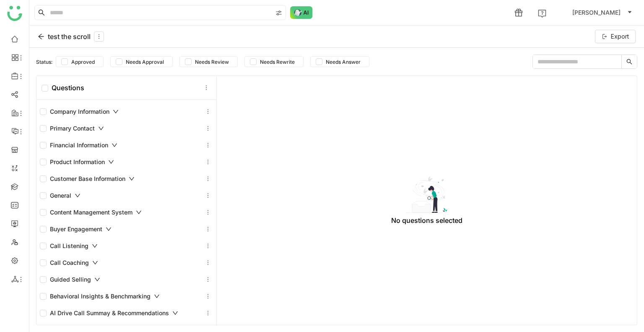
click at [115, 109] on icon at bounding box center [116, 112] width 6 height 6
click at [99, 127] on icon at bounding box center [101, 128] width 6 height 6
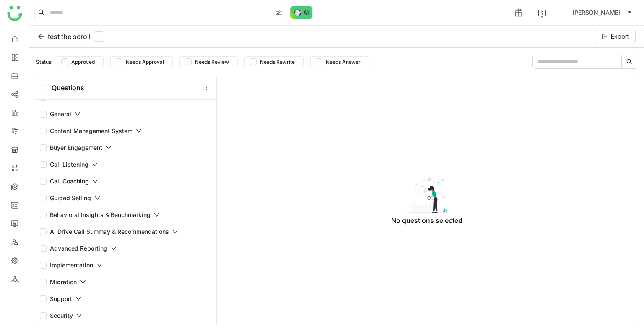
click at [102, 212] on div "Behavioral Insights & Benchmarking" at bounding box center [100, 214] width 120 height 9
click at [45, 43] on div "test the scroll Export" at bounding box center [336, 37] width 615 height 22
click at [42, 38] on icon at bounding box center [41, 36] width 7 height 7
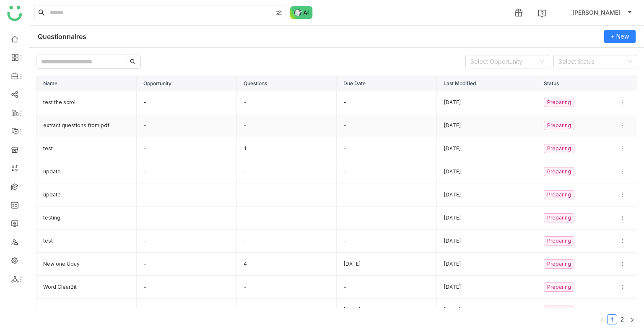
click at [81, 124] on td "extract questions from pdf" at bounding box center [86, 125] width 100 height 23
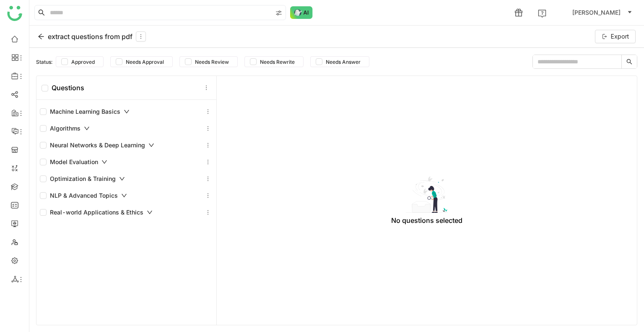
click at [40, 34] on icon at bounding box center [41, 36] width 7 height 7
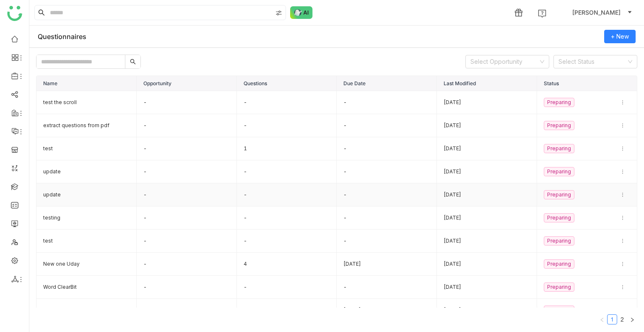
scroll to position [12, 0]
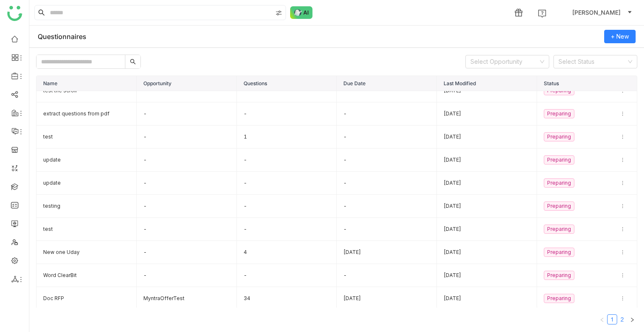
click at [622, 319] on link "2" at bounding box center [622, 319] width 9 height 9
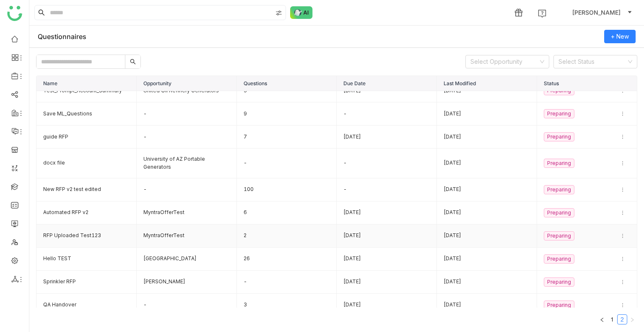
scroll to position [0, 0]
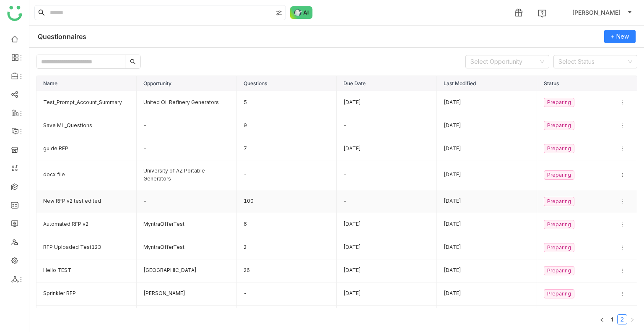
click at [77, 201] on td "New RFP v2 test edited" at bounding box center [86, 201] width 100 height 23
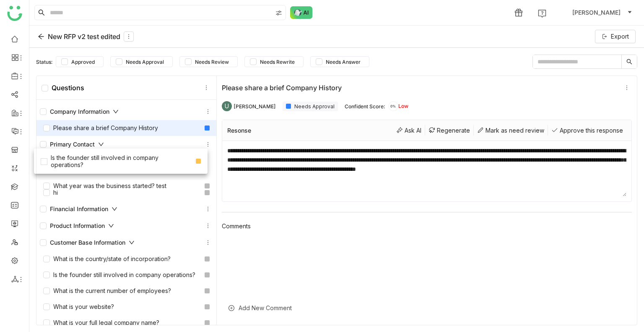
drag, startPoint x: 122, startPoint y: 212, endPoint x: 119, endPoint y: 152, distance: 60.0
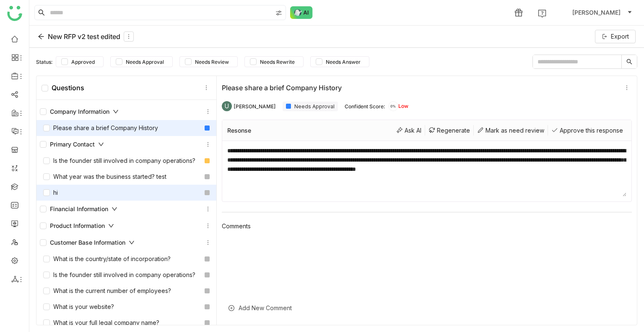
drag, startPoint x: 119, startPoint y: 152, endPoint x: 122, endPoint y: 196, distance: 44.1
click at [122, 196] on nz-collapse-panel "Primary Contact Is the founder still involved in company operations? What year …" at bounding box center [126, 168] width 180 height 65
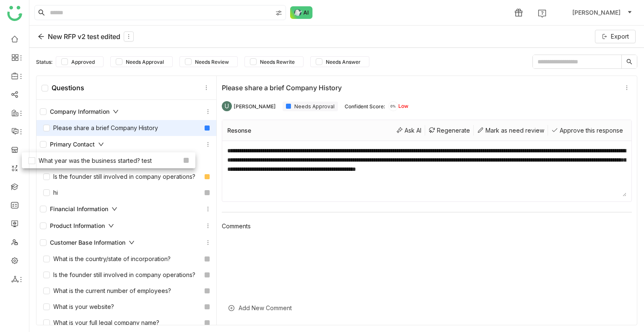
click at [112, 163] on div "Is the founder still involved in company operations? What year was the business…" at bounding box center [126, 177] width 180 height 48
click at [100, 144] on icon at bounding box center [101, 144] width 6 height 6
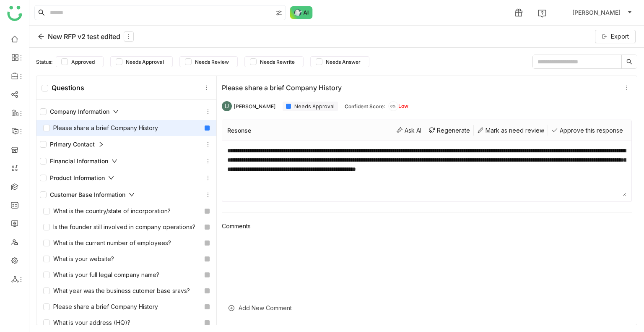
drag, startPoint x: 99, startPoint y: 143, endPoint x: 99, endPoint y: 121, distance: 22.7
click at [99, 121] on div "Company Information Please share a brief Company History Primary Contact What y…" at bounding box center [126, 213] width 180 height 227
click at [99, 144] on icon at bounding box center [101, 144] width 6 height 6
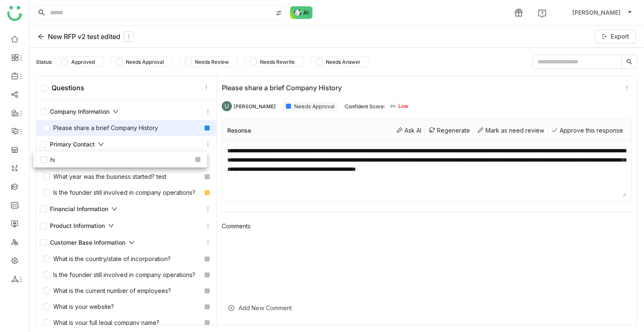
drag, startPoint x: 97, startPoint y: 199, endPoint x: 94, endPoint y: 157, distance: 42.0
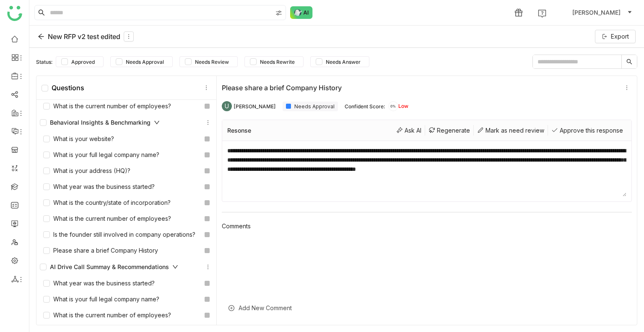
scroll to position [1795, 0]
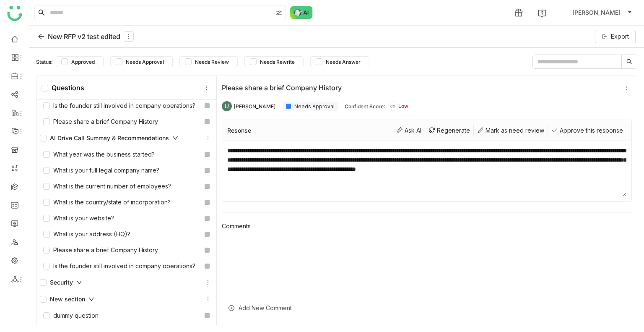
click at [83, 281] on div "Security" at bounding box center [126, 282] width 173 height 10
drag, startPoint x: 87, startPoint y: 315, endPoint x: 86, endPoint y: 296, distance: 18.9
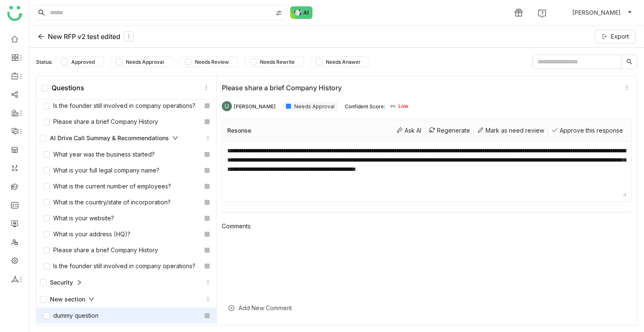
click at [89, 313] on div "dummy question" at bounding box center [70, 315] width 55 height 9
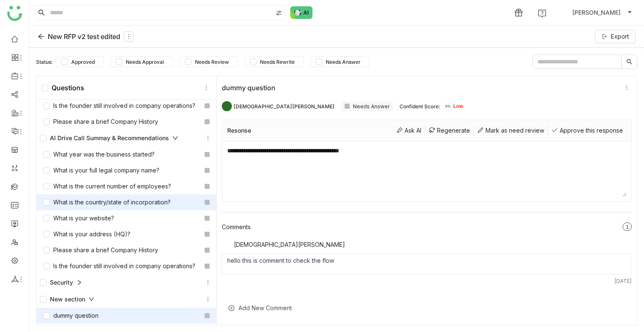
scroll to position [1740, 0]
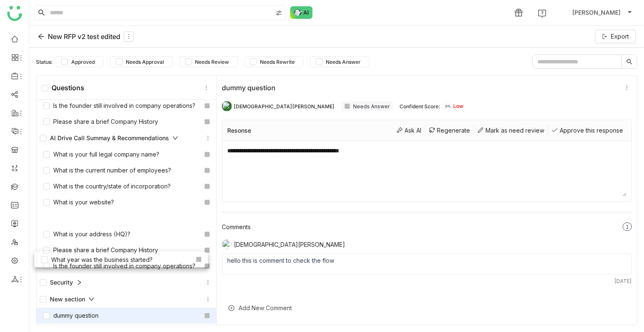
drag, startPoint x: 114, startPoint y: 201, endPoint x: 112, endPoint y: 261, distance: 60.4
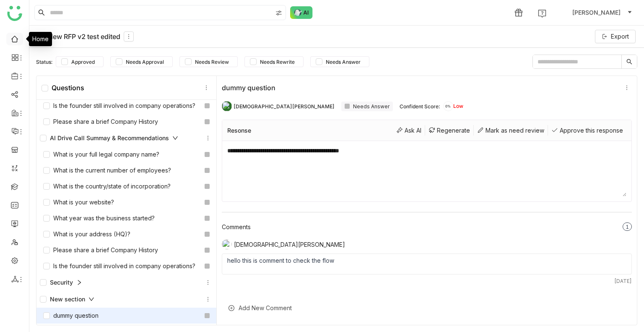
click at [11, 40] on link at bounding box center [15, 38] width 8 height 7
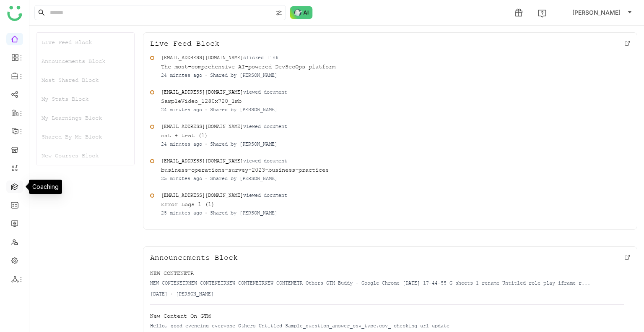
click at [14, 186] on link at bounding box center [15, 185] width 8 height 7
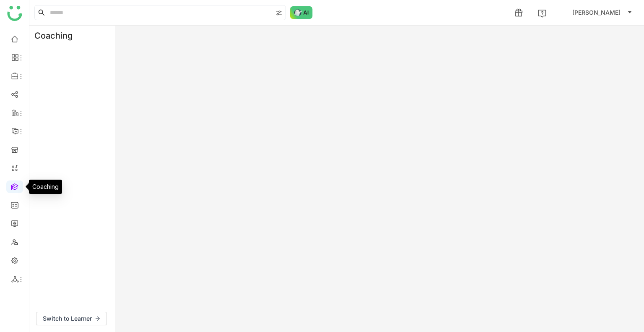
click at [14, 186] on link at bounding box center [15, 185] width 8 height 7
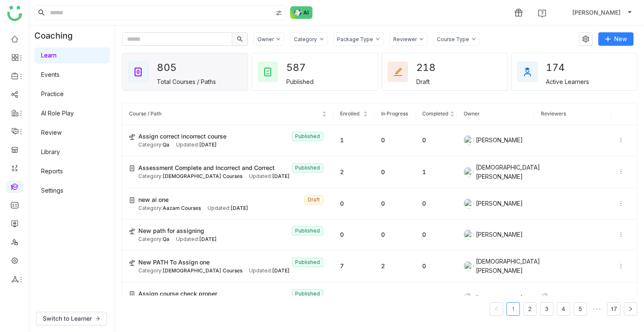
drag, startPoint x: 56, startPoint y: 109, endPoint x: 62, endPoint y: 111, distance: 6.0
click at [57, 110] on link "AI Role Play" at bounding box center [57, 112] width 33 height 7
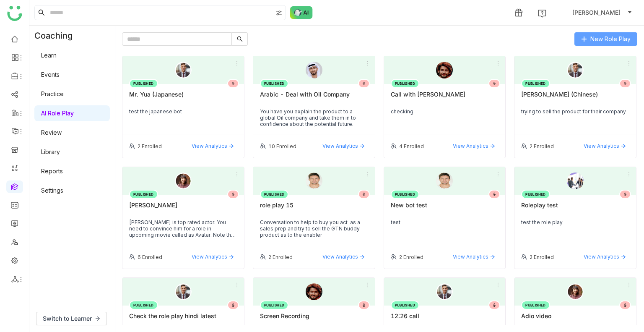
click at [585, 34] on button "New Role Play" at bounding box center [606, 38] width 63 height 13
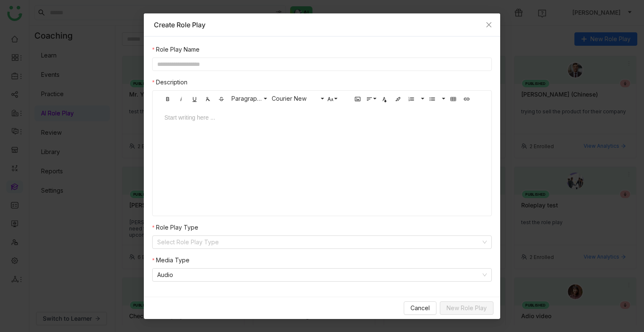
click at [159, 63] on input "text" at bounding box center [322, 63] width 340 height 13
type input "**********"
click at [382, 244] on input at bounding box center [319, 242] width 324 height 13
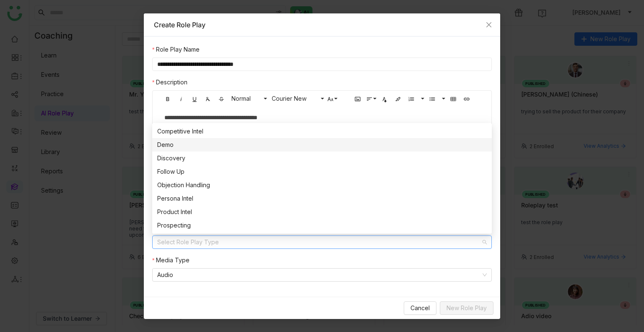
click at [280, 144] on div "Demo" at bounding box center [322, 144] width 330 height 9
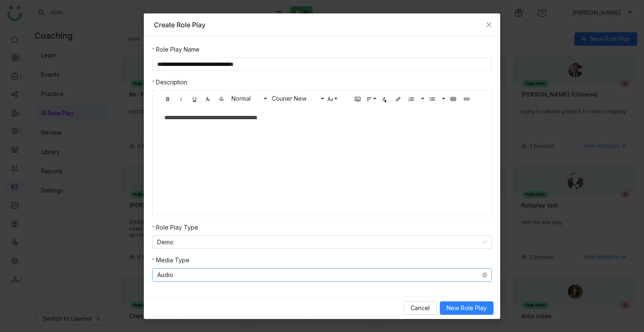
click at [393, 278] on nz-select-item "Audio" at bounding box center [322, 274] width 330 height 13
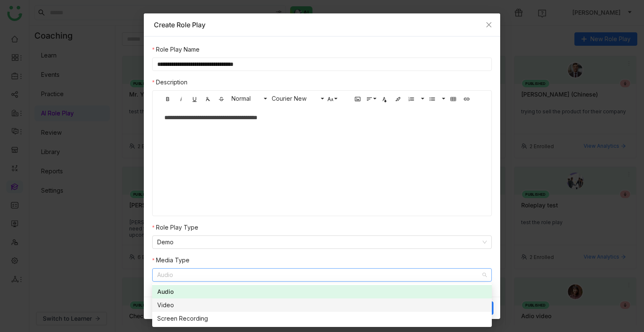
click at [362, 310] on nz-option-item "Video" at bounding box center [322, 304] width 340 height 13
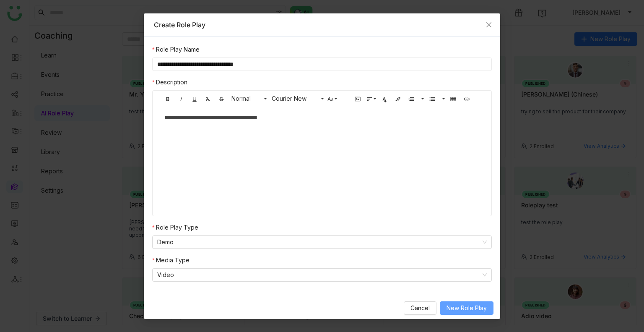
click at [473, 308] on span "New Role Play" at bounding box center [467, 307] width 40 height 9
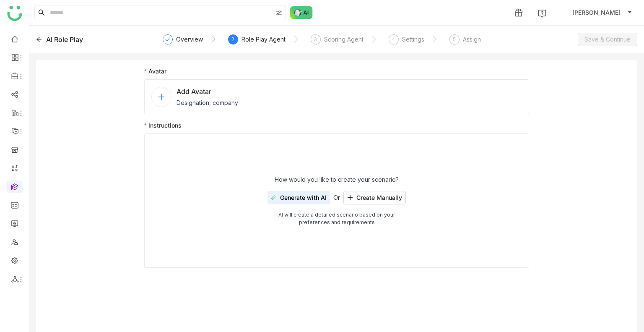
click at [277, 94] on div "Add Avatar Designation, company" at bounding box center [336, 96] width 385 height 35
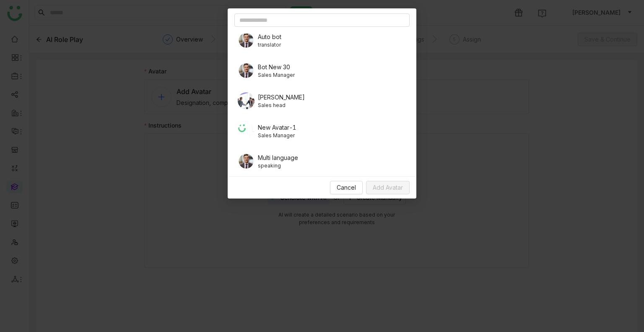
scroll to position [168, 0]
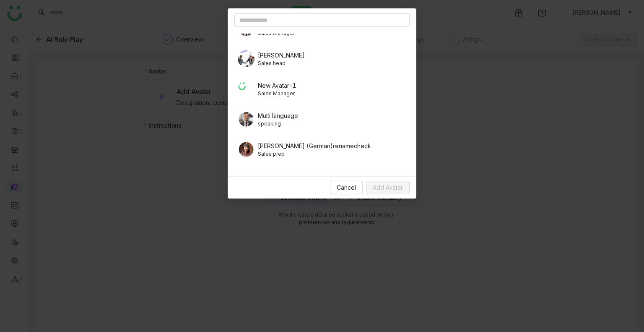
click at [300, 70] on div "Jhon Rickey Sales head" at bounding box center [321, 58] width 175 height 23
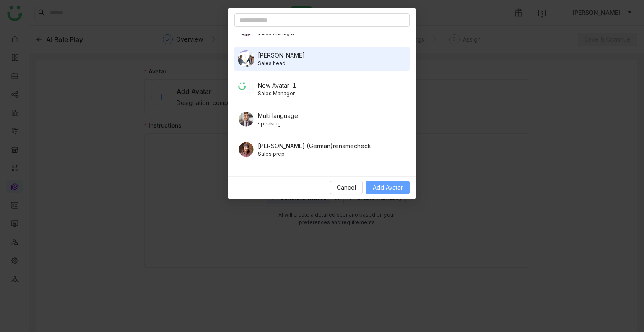
click at [401, 193] on button "Add Avatar" at bounding box center [388, 187] width 44 height 13
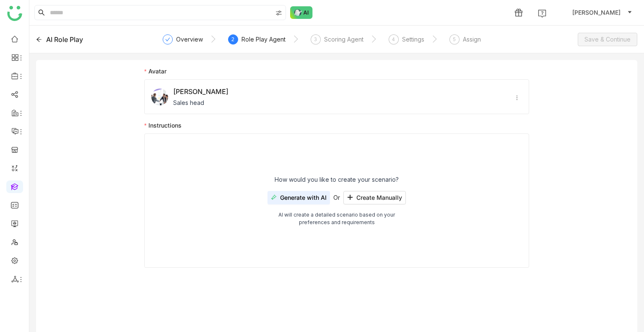
click at [318, 200] on span "Generate with AI" at bounding box center [303, 197] width 47 height 7
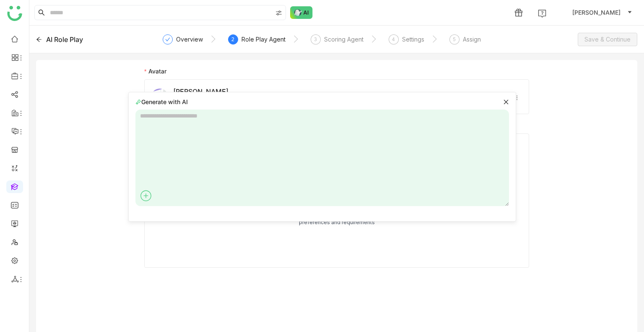
click at [276, 146] on textarea at bounding box center [322, 157] width 374 height 96
type textarea "**********"
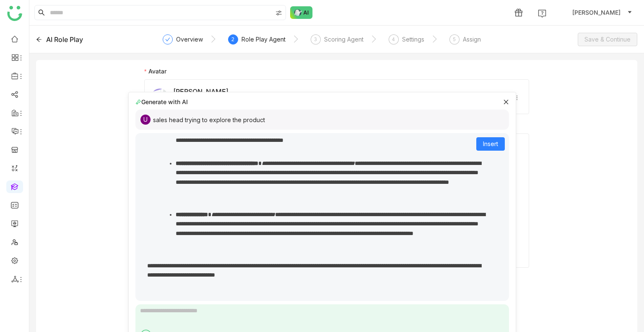
scroll to position [215, 0]
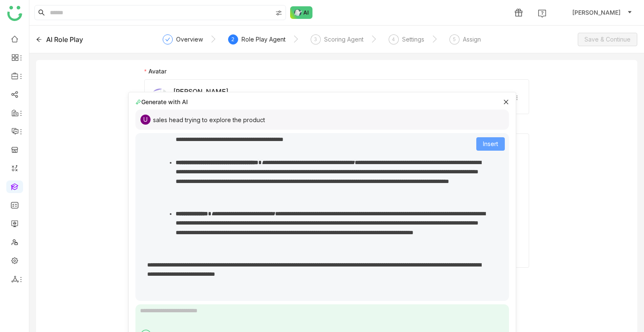
click at [476, 144] on button "Insert" at bounding box center [490, 143] width 29 height 13
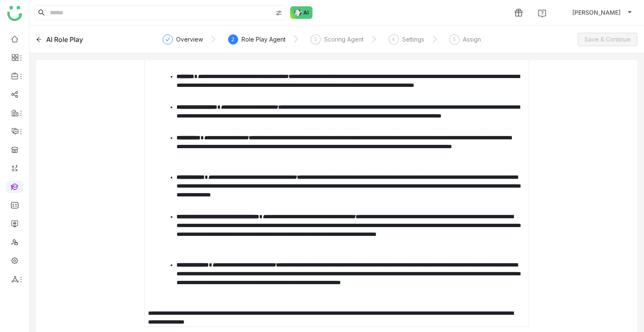
scroll to position [131, 0]
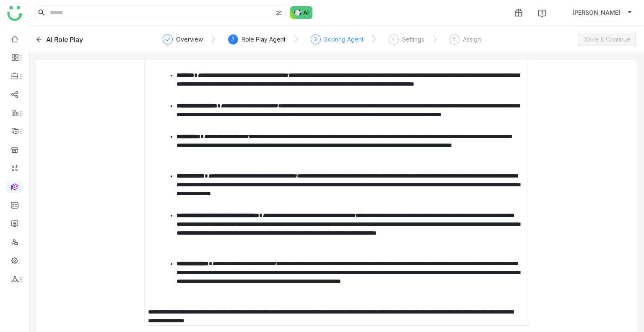
click at [339, 36] on div "Scoring Agent" at bounding box center [343, 39] width 39 height 10
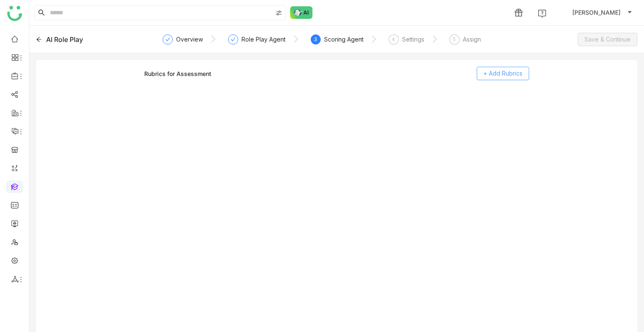
click at [497, 68] on button "+ Add Rubrics" at bounding box center [503, 73] width 52 height 13
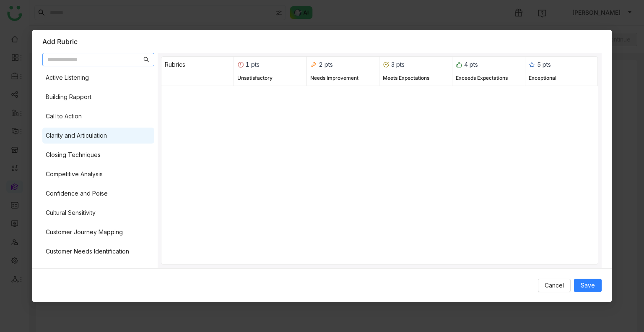
click at [127, 129] on div "Clarity and Articulation" at bounding box center [98, 135] width 112 height 16
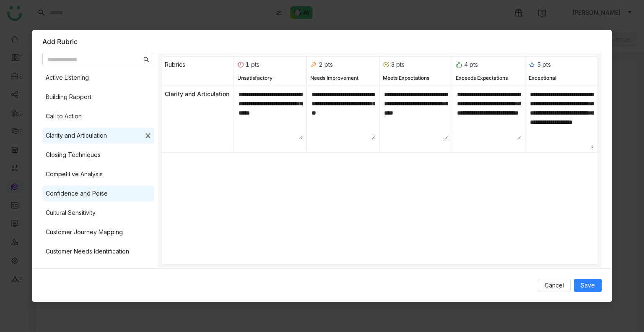
click at [123, 188] on div "Confidence and Poise" at bounding box center [98, 193] width 112 height 16
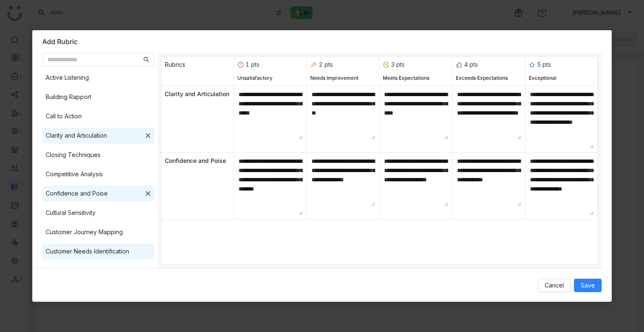
click at [112, 248] on div "Customer Needs Identification" at bounding box center [87, 251] width 83 height 9
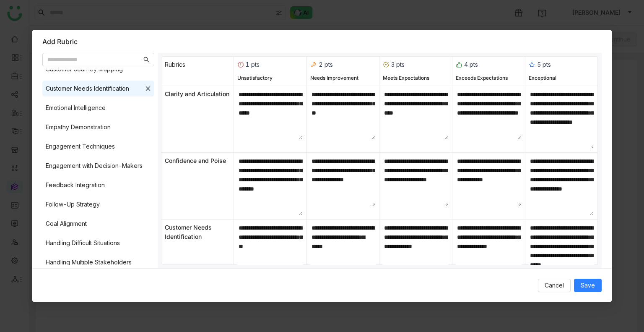
scroll to position [168, 0]
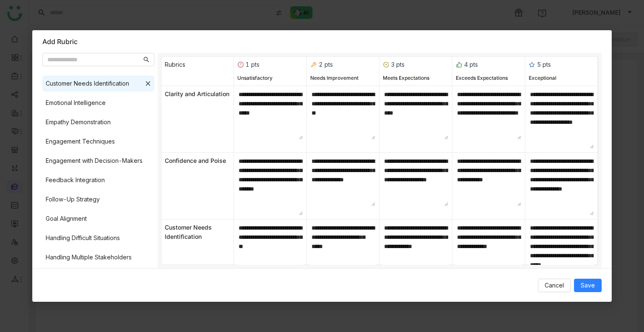
click at [112, 208] on div "Active Listening Building Rapport Call to Action Clarity and Articulation Closi…" at bounding box center [98, 167] width 112 height 195
click at [115, 200] on div "Follow-Up Strategy" at bounding box center [98, 199] width 112 height 16
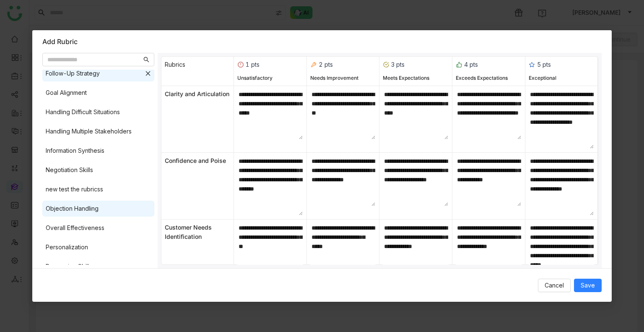
click at [115, 202] on div "Objection Handling" at bounding box center [98, 208] width 112 height 16
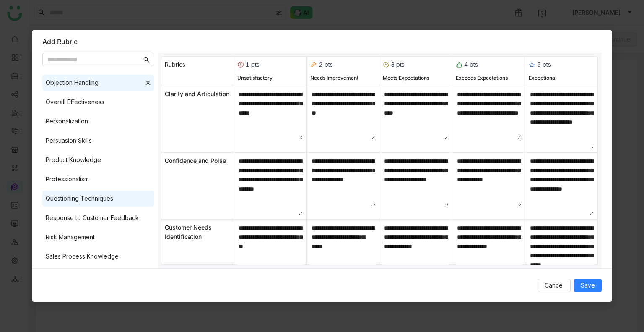
click at [115, 201] on div "Questioning Techniques" at bounding box center [98, 198] width 112 height 16
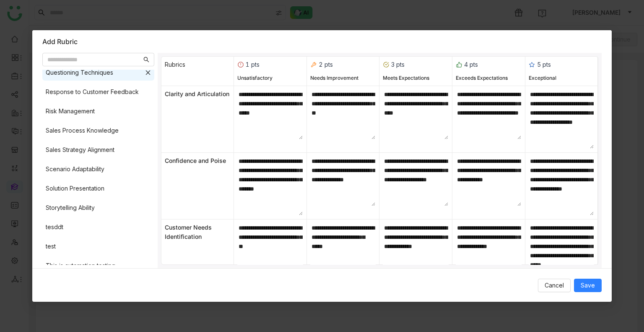
click at [116, 201] on div "Storytelling Ability" at bounding box center [98, 208] width 112 height 16
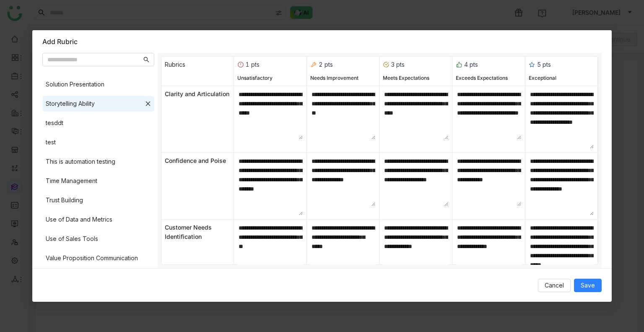
scroll to position [650, 0]
click at [116, 201] on div "Trust Building" at bounding box center [98, 199] width 112 height 16
click at [591, 289] on span "Save" at bounding box center [588, 285] width 14 height 9
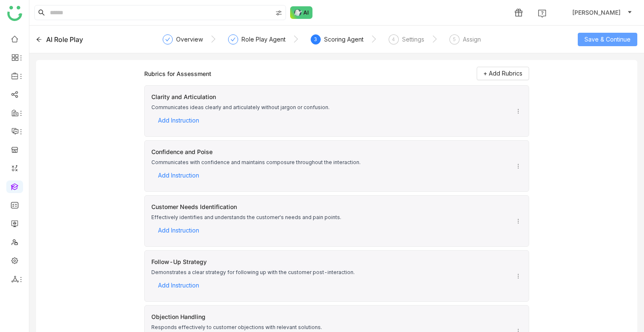
click at [598, 36] on span "Save & Continue" at bounding box center [608, 39] width 46 height 9
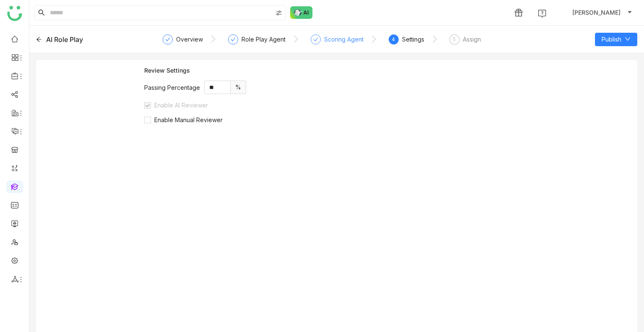
click at [345, 42] on div "Scoring Agent" at bounding box center [343, 39] width 39 height 10
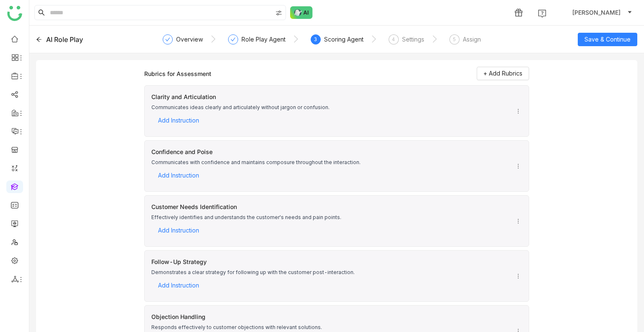
click at [515, 109] on icon at bounding box center [518, 111] width 6 height 6
click at [520, 123] on icon at bounding box center [518, 125] width 6 height 6
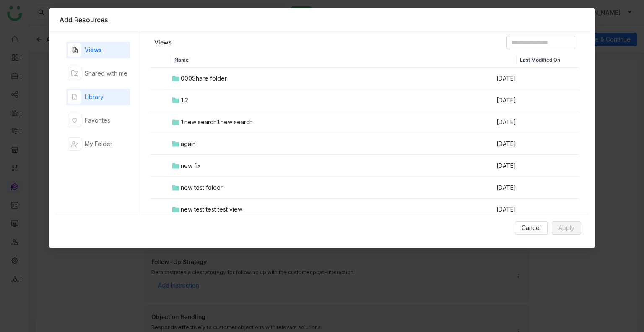
click at [83, 90] on div "Library" at bounding box center [86, 96] width 36 height 13
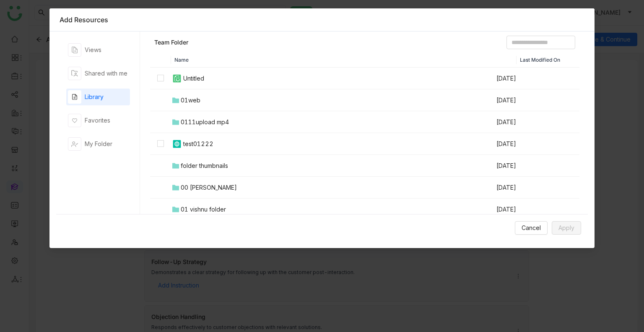
click at [221, 79] on td "Untitled" at bounding box center [333, 79] width 325 height 22
click at [210, 139] on div "test01222" at bounding box center [198, 143] width 30 height 9
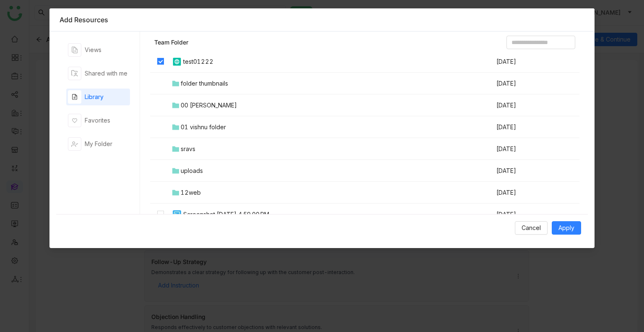
scroll to position [84, 0]
click at [213, 211] on div "Screenshot 2025-06-24 at 4.59.00 PM" at bounding box center [226, 212] width 86 height 9
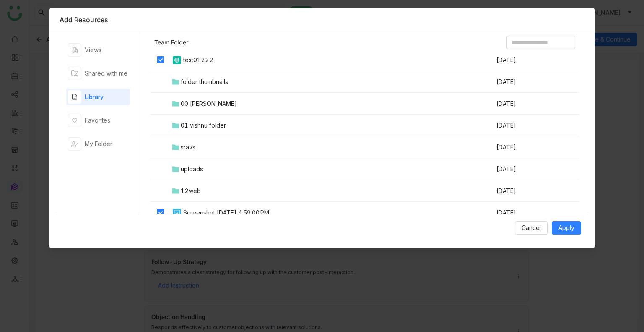
click at [202, 124] on div "01 vishnu folder" at bounding box center [203, 125] width 45 height 9
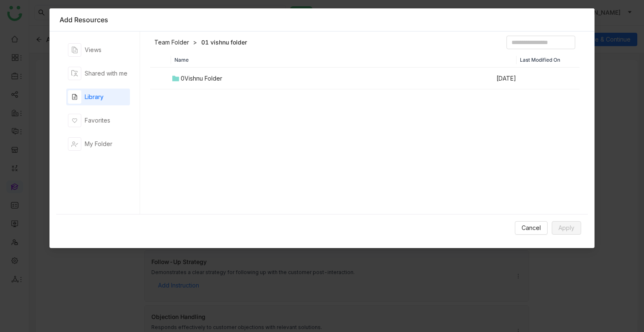
click at [206, 72] on td "0Vishnu Folder" at bounding box center [333, 79] width 325 height 22
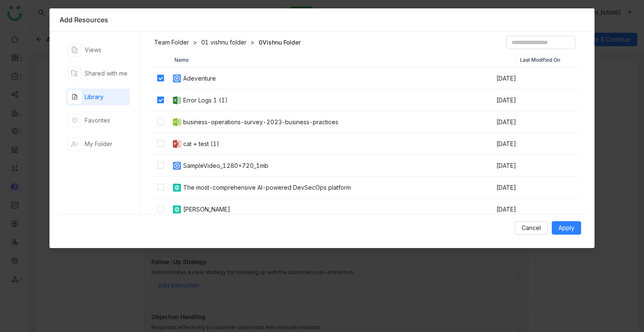
click at [160, 127] on td at bounding box center [160, 122] width 21 height 22
click at [565, 228] on span "Apply" at bounding box center [567, 227] width 16 height 9
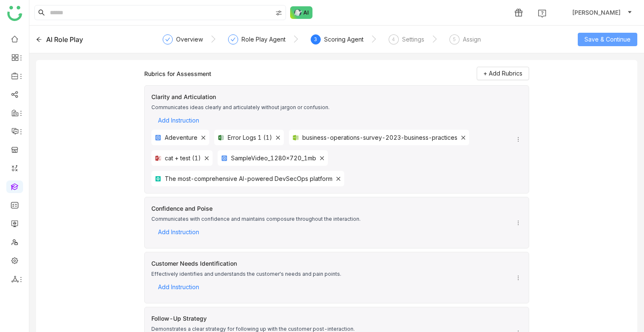
click at [604, 41] on span "Save & Continue" at bounding box center [608, 39] width 46 height 9
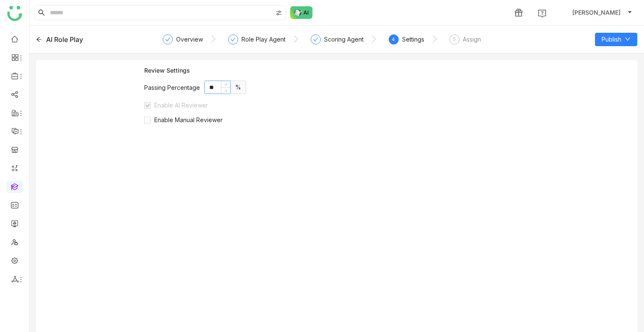
click at [213, 90] on input "**" at bounding box center [218, 87] width 26 height 13
type input "**"
click at [175, 119] on span "Enable Manual Reviewer" at bounding box center [188, 119] width 75 height 7
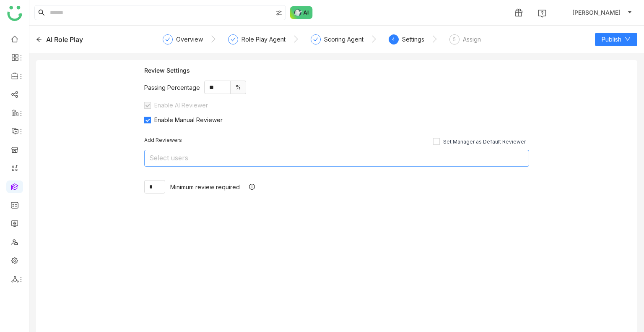
click at [208, 156] on nz-select-top-control "Select users" at bounding box center [336, 158] width 385 height 17
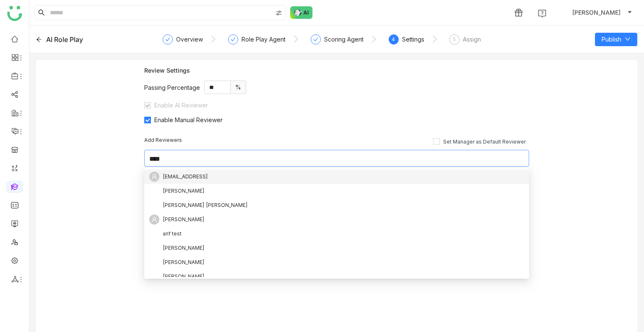
type input "*****"
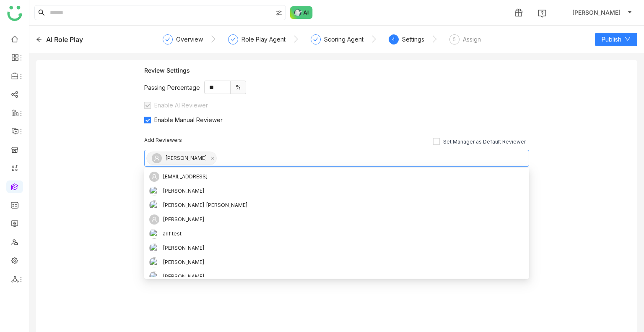
click at [317, 131] on div "Add Reviewers Set Manager as Default Reviewer Uday Bhanu * Minimum review requi…" at bounding box center [336, 164] width 385 height 83
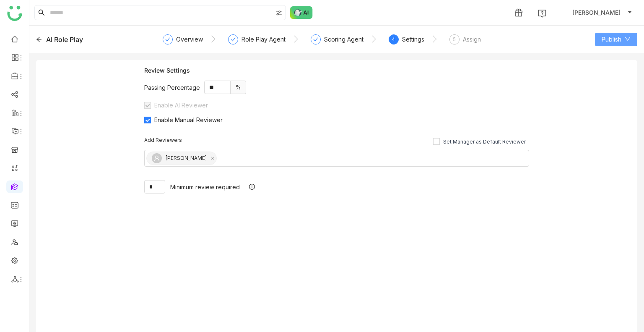
click at [613, 39] on span "Publish" at bounding box center [612, 39] width 20 height 9
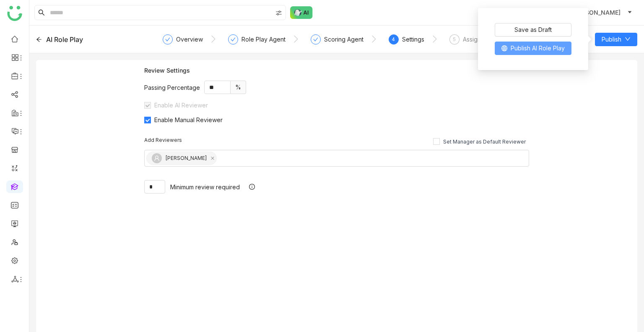
click at [530, 52] on span "Publish AI Role Play" at bounding box center [538, 48] width 54 height 9
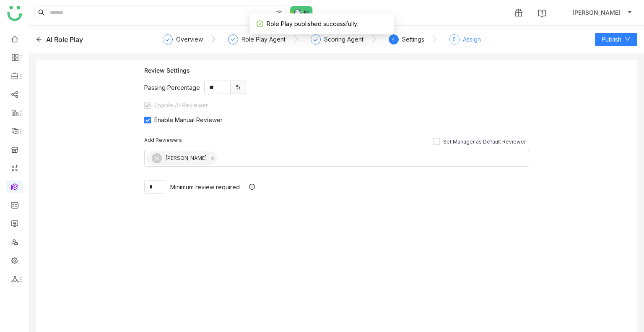
click at [461, 38] on div "5 Assign" at bounding box center [465, 41] width 31 height 15
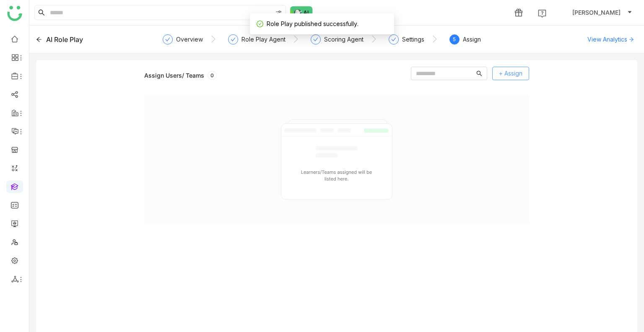
click at [502, 74] on span "+ Assign" at bounding box center [510, 73] width 23 height 9
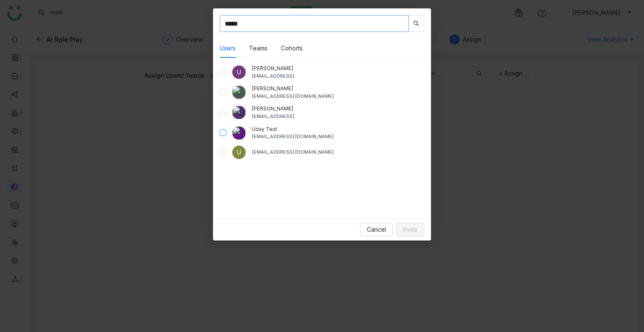
type input "****"
click at [411, 225] on span "Invite" at bounding box center [410, 229] width 15 height 9
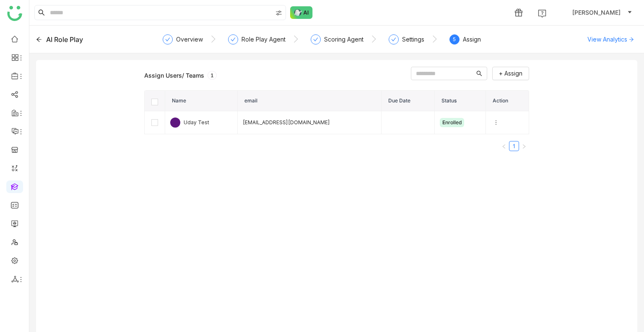
click at [184, 31] on nz-steps "Overview Role Play Agent Scoring Agent Settings 5 Assign" at bounding box center [337, 39] width 338 height 20
click at [187, 45] on div "Overview" at bounding box center [183, 41] width 40 height 15
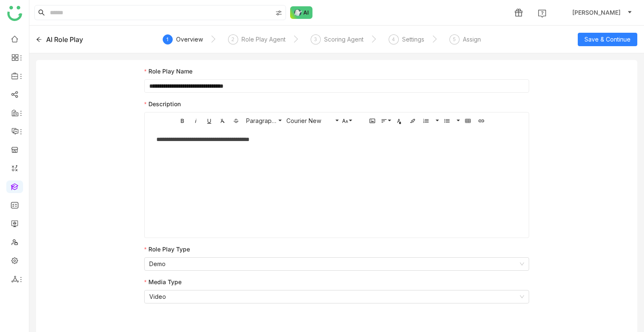
click at [183, 41] on div "Overview" at bounding box center [189, 39] width 27 height 10
click at [351, 302] on nz-select-item "Video" at bounding box center [336, 296] width 375 height 13
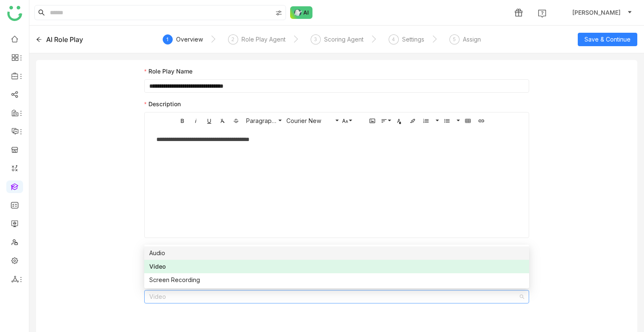
click at [555, 221] on div "**********" at bounding box center [336, 199] width 601 height 278
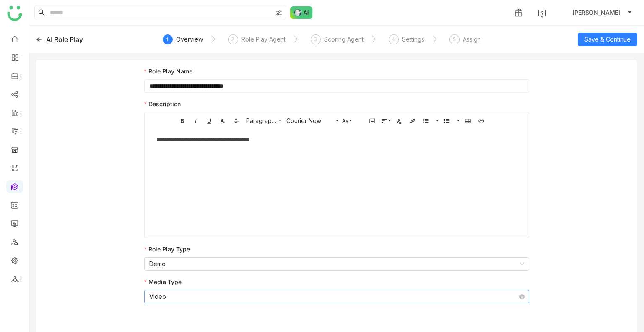
click at [175, 294] on nz-select-item "Video" at bounding box center [336, 296] width 375 height 13
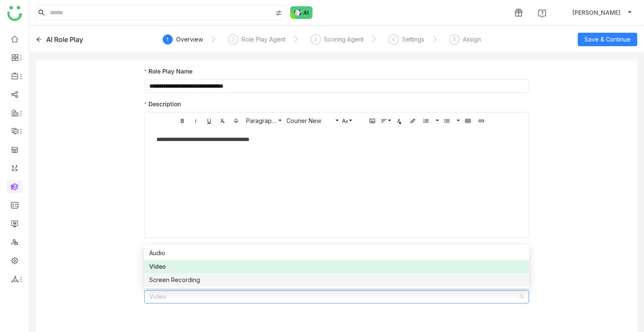
click at [182, 282] on div "Screen Recording" at bounding box center [336, 279] width 375 height 9
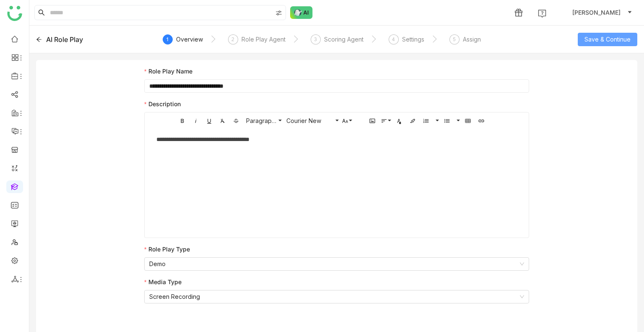
click at [609, 45] on button "Save & Continue" at bounding box center [608, 39] width 60 height 13
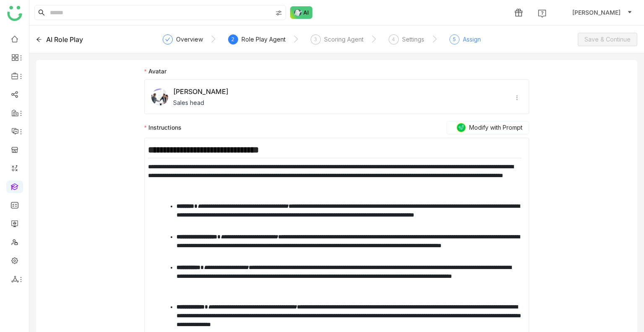
click at [458, 36] on div "5" at bounding box center [455, 39] width 10 height 10
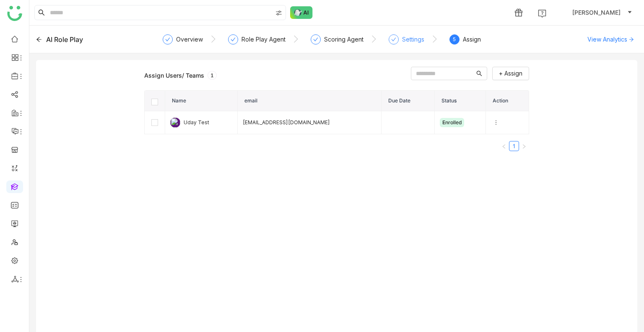
click at [399, 42] on div "Settings" at bounding box center [407, 41] width 36 height 15
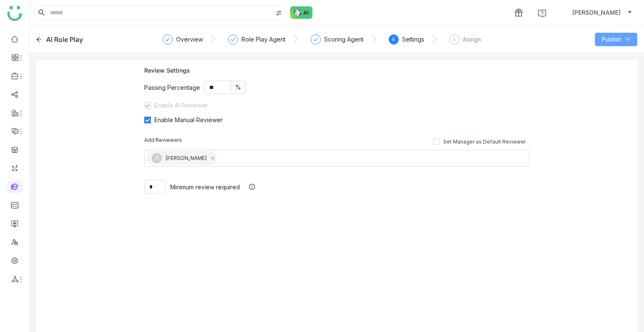
click at [613, 41] on span "Publish" at bounding box center [612, 39] width 20 height 9
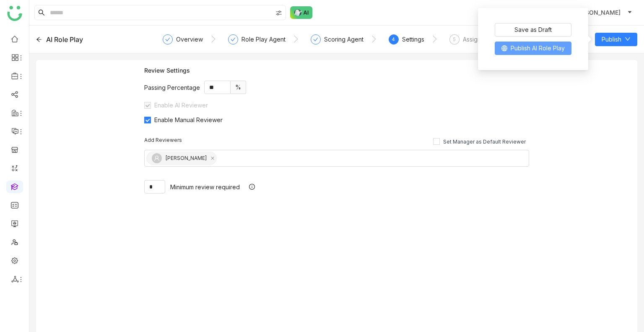
click at [554, 44] on span "Publish AI Role Play" at bounding box center [538, 48] width 54 height 9
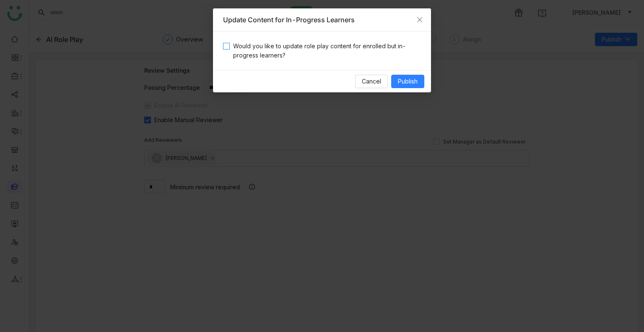
drag, startPoint x: 312, startPoint y: 33, endPoint x: 312, endPoint y: 45, distance: 12.2
click at [312, 33] on div "Would you like to update role play content for enrolled but in-progress learner…" at bounding box center [322, 50] width 218 height 39
click at [311, 50] on span "Would you like to update role play content for enrolled but in-progress learner…" at bounding box center [325, 51] width 191 height 18
click at [404, 81] on span "Publish" at bounding box center [408, 81] width 20 height 9
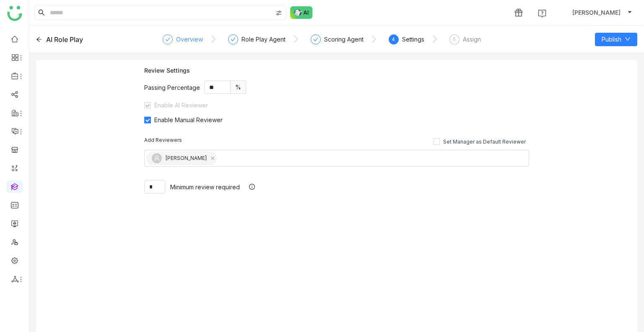
click at [188, 37] on div "Overview" at bounding box center [189, 39] width 27 height 10
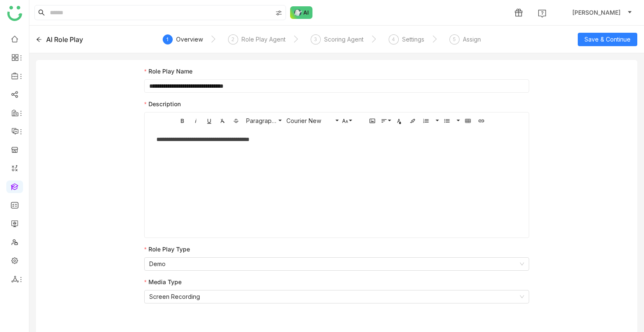
click at [43, 36] on div "AI Role Play" at bounding box center [96, 39] width 120 height 10
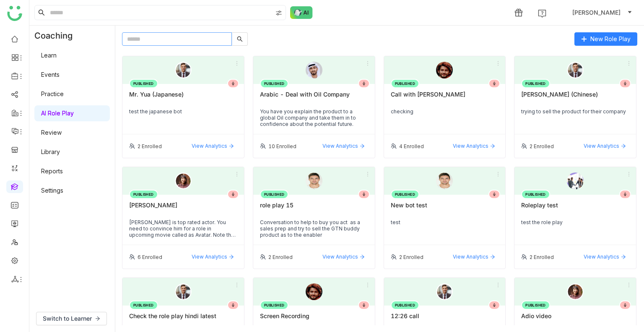
click at [179, 38] on input "text" at bounding box center [177, 38] width 110 height 13
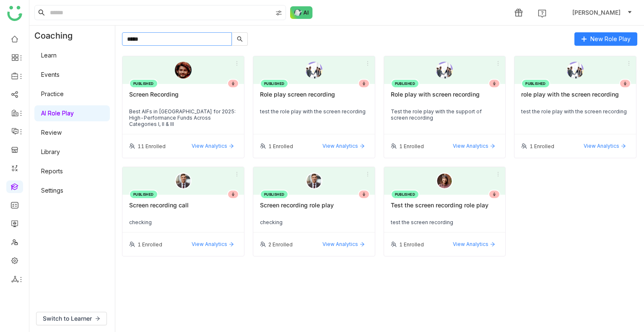
click at [158, 38] on input "*****" at bounding box center [177, 38] width 110 height 13
paste input "**********"
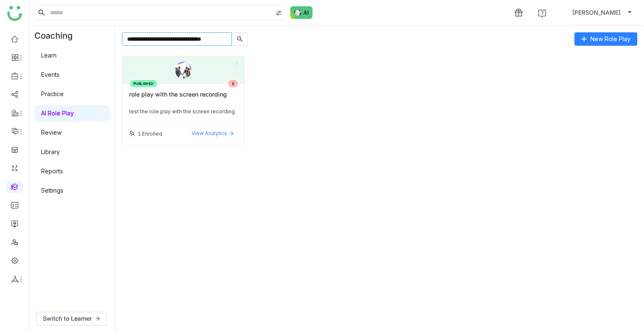
type input "**********"
click at [159, 75] on div at bounding box center [183, 70] width 122 height 28
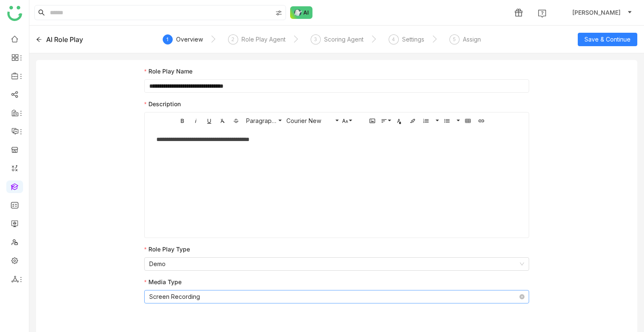
click at [218, 301] on nz-select-item "Screen Recording" at bounding box center [336, 296] width 375 height 13
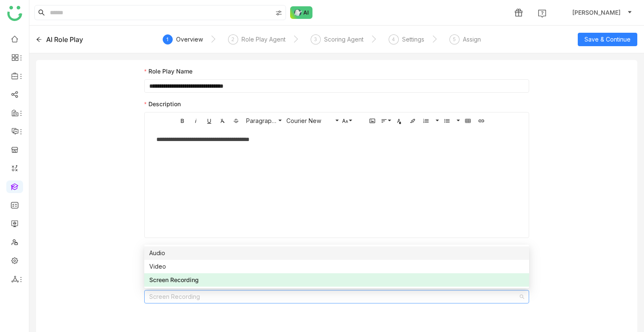
click at [177, 252] on div "Audio" at bounding box center [336, 252] width 375 height 9
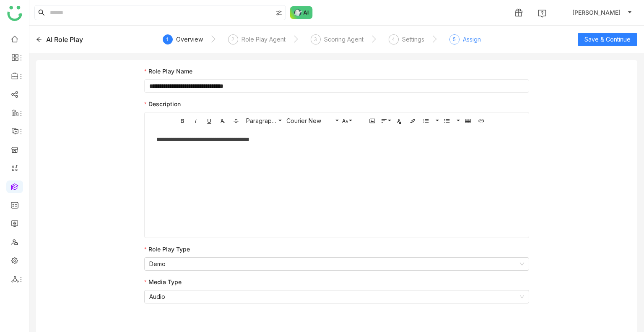
click at [463, 41] on div "Assign" at bounding box center [472, 39] width 18 height 10
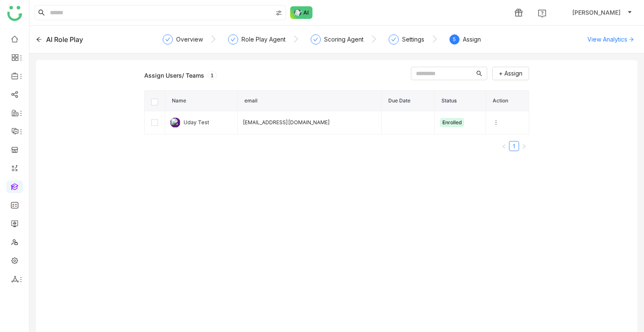
click at [39, 40] on icon at bounding box center [39, 39] width 6 height 6
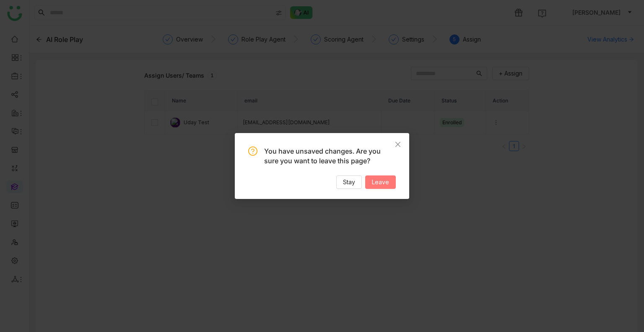
click at [377, 179] on span "Leave" at bounding box center [380, 181] width 17 height 9
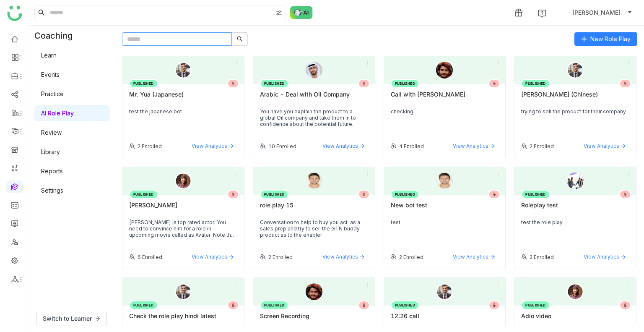
click at [157, 39] on input "text" at bounding box center [177, 38] width 110 height 13
paste input "**********"
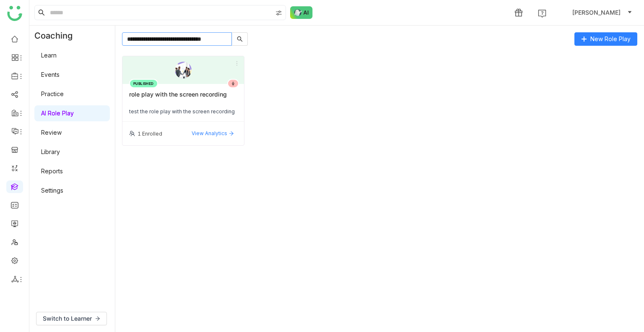
type input "**********"
click at [171, 110] on div "test the role play with the screen recording" at bounding box center [183, 111] width 108 height 6
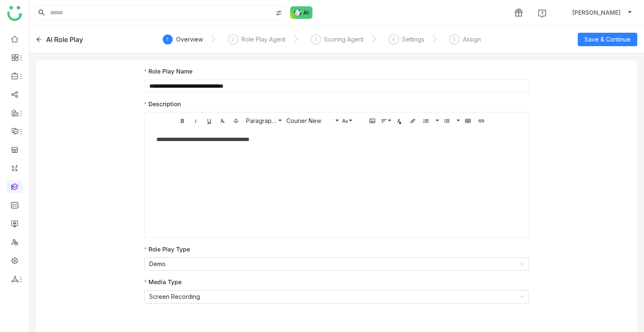
click at [40, 40] on icon at bounding box center [39, 39] width 6 height 6
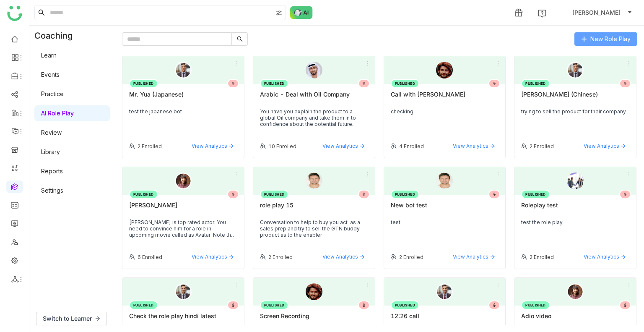
click at [600, 39] on span "New Role Play" at bounding box center [611, 38] width 40 height 9
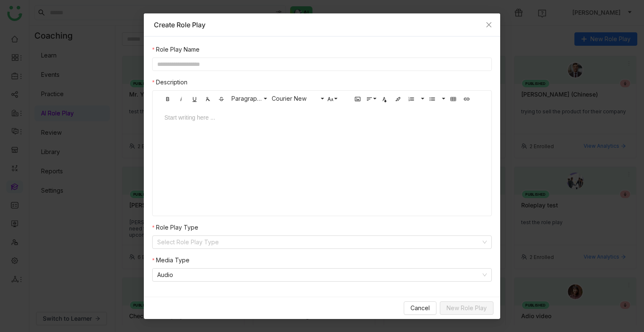
click at [225, 66] on input "text" at bounding box center [322, 63] width 340 height 13
click at [225, 66] on input "**********" at bounding box center [322, 63] width 340 height 13
click at [237, 62] on input "**********" at bounding box center [322, 63] width 340 height 13
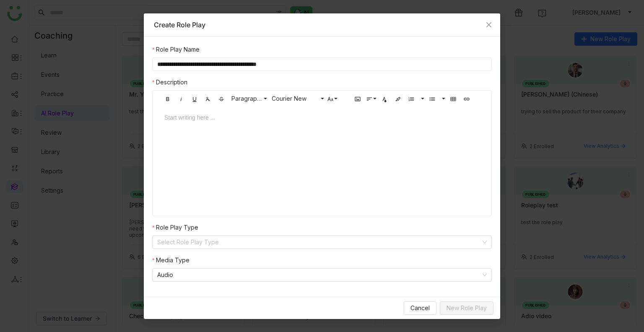
type input "**********"
click at [191, 146] on div "Start writing here ..." at bounding box center [322, 149] width 332 height 84
click at [198, 126] on div at bounding box center [322, 125] width 332 height 25
click at [221, 240] on input at bounding box center [319, 242] width 324 height 13
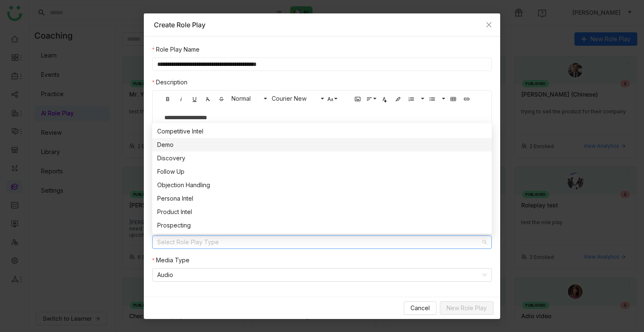
click at [167, 140] on div "Demo" at bounding box center [322, 144] width 330 height 9
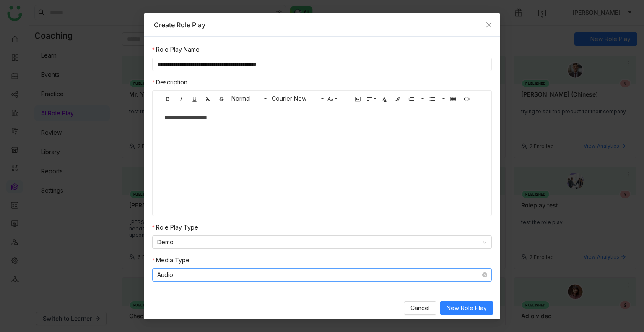
click at [203, 272] on nz-select-item "Audio" at bounding box center [322, 274] width 330 height 13
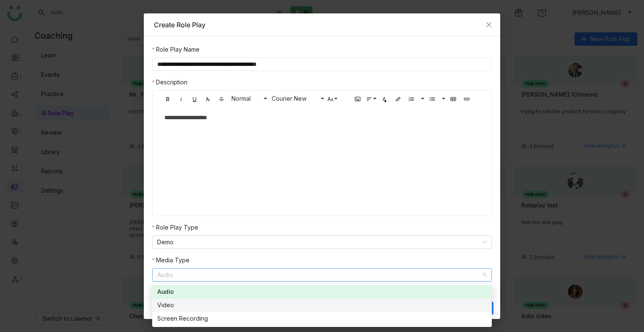
click at [191, 304] on div "Video" at bounding box center [322, 304] width 330 height 9
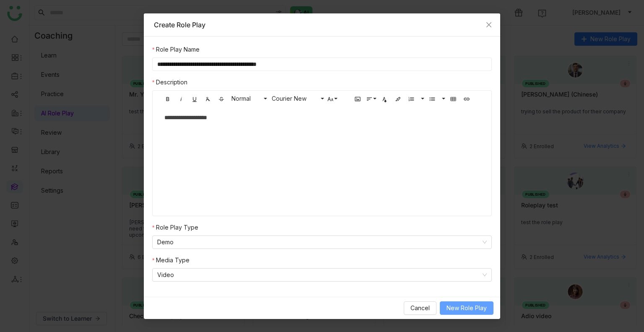
click at [463, 313] on button "New Role Play" at bounding box center [467, 307] width 54 height 13
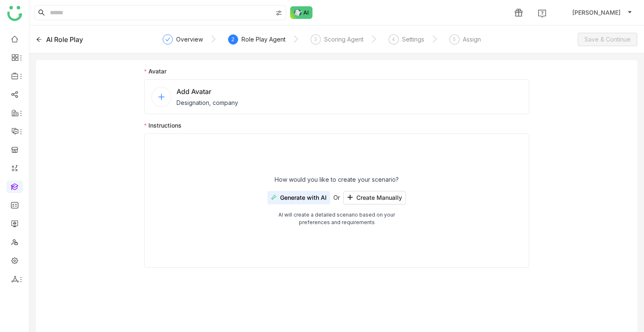
click at [188, 97] on div "Add Avatar Designation, company" at bounding box center [208, 96] width 62 height 21
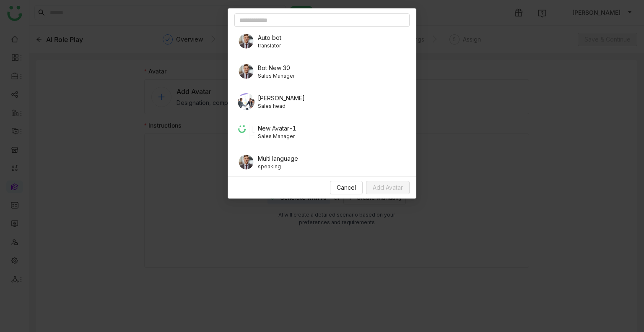
scroll to position [126, 0]
click at [286, 99] on span "[PERSON_NAME]" at bounding box center [281, 97] width 47 height 9
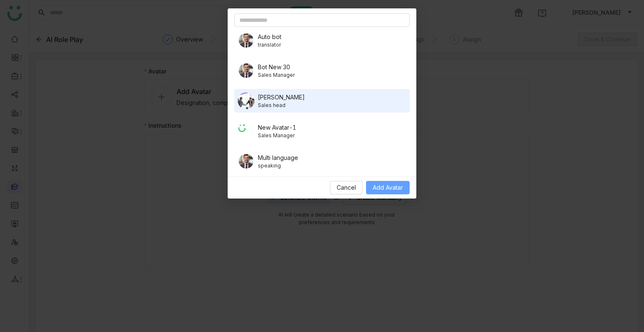
click at [398, 190] on span "Add Avatar" at bounding box center [388, 187] width 30 height 9
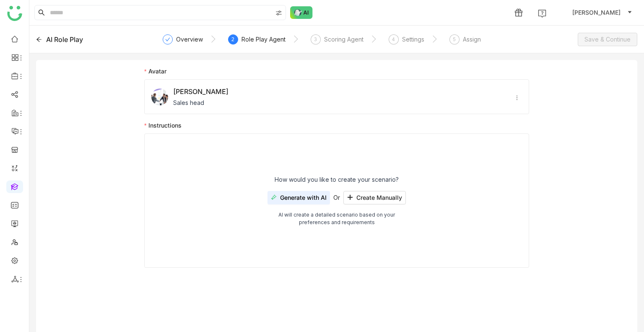
click at [306, 192] on button "Generate with AI" at bounding box center [299, 197] width 62 height 13
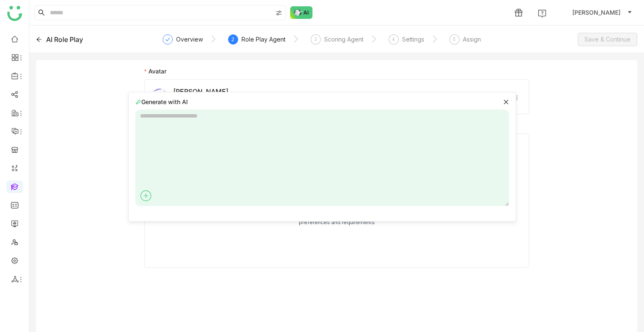
click at [258, 127] on textarea at bounding box center [322, 157] width 374 height 96
type textarea "**********"
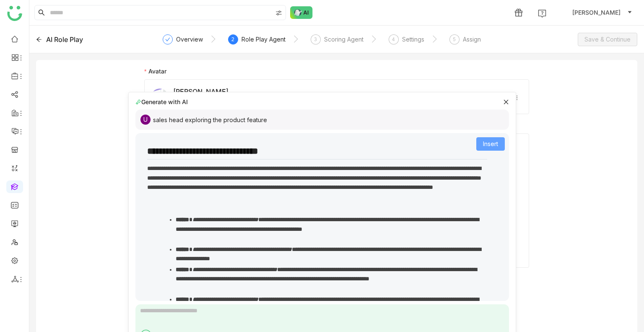
click at [493, 144] on button "Insert" at bounding box center [490, 143] width 29 height 13
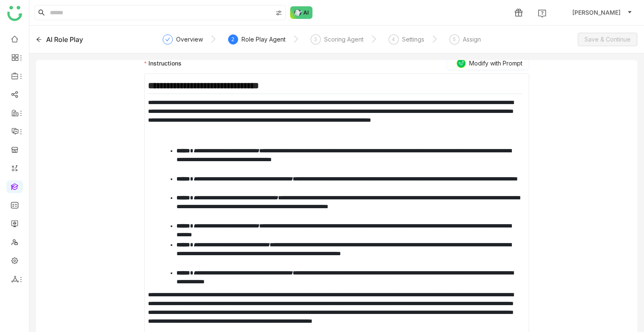
scroll to position [0, 0]
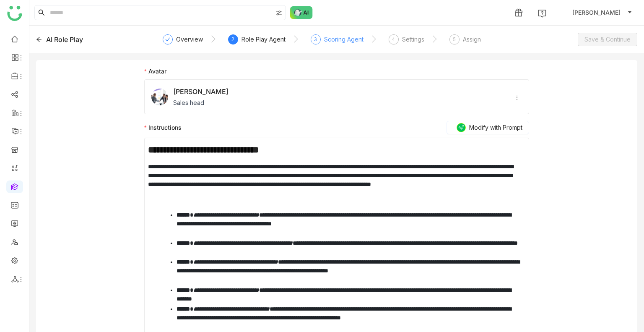
click at [337, 39] on div "Scoring Agent" at bounding box center [343, 39] width 39 height 10
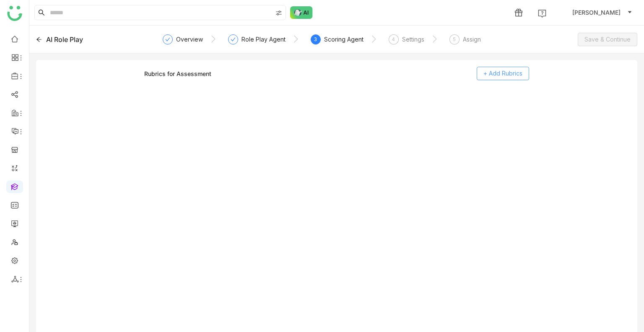
click at [506, 72] on span "+ Add Rubrics" at bounding box center [503, 73] width 39 height 9
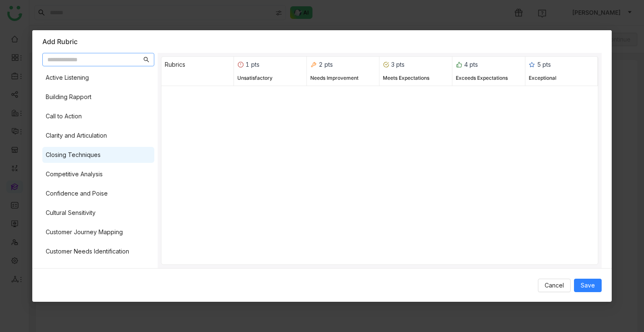
click at [96, 147] on div "Closing Techniques" at bounding box center [98, 155] width 112 height 16
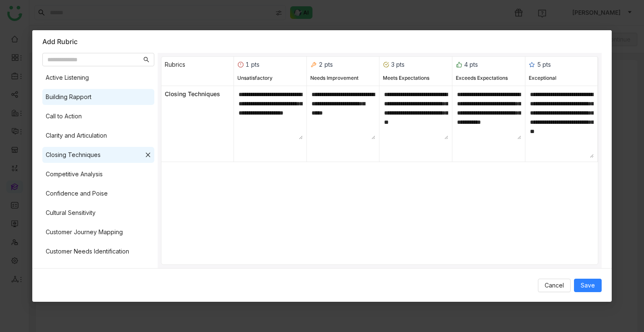
click at [114, 96] on div "Building Rapport" at bounding box center [98, 97] width 112 height 16
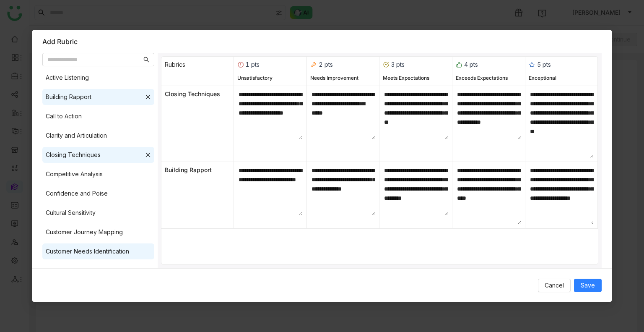
click at [111, 255] on div "Customer Needs Identification" at bounding box center [87, 251] width 83 height 9
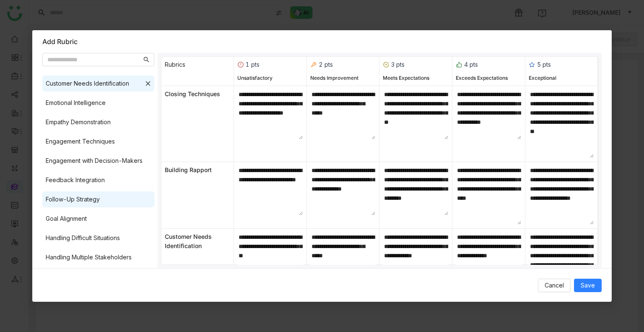
click at [110, 204] on div "Follow-Up Strategy" at bounding box center [98, 199] width 112 height 16
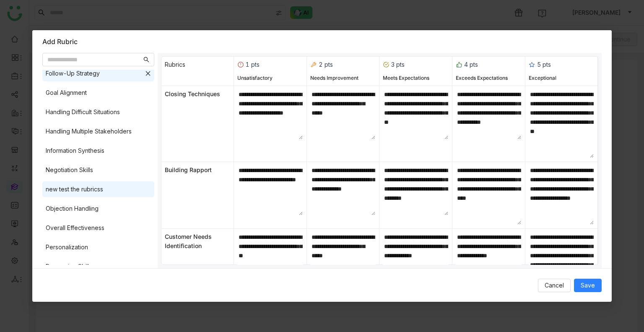
click at [109, 204] on div "Objection Handling" at bounding box center [98, 208] width 112 height 16
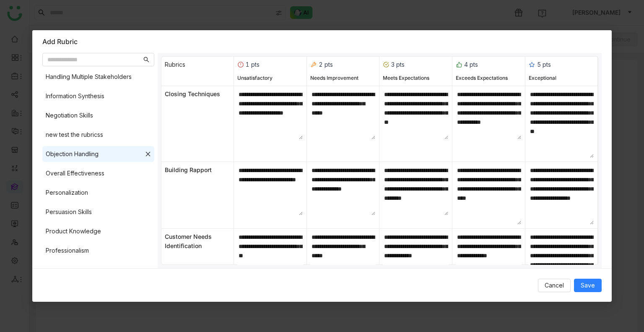
scroll to position [461, 0]
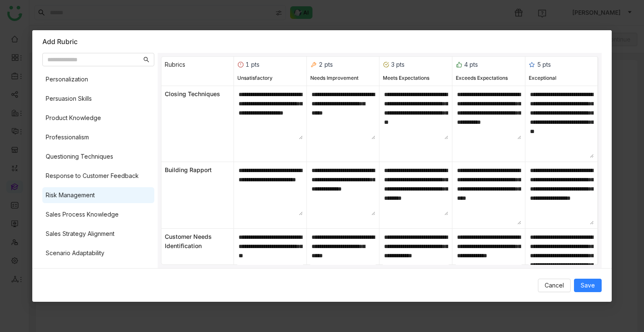
click at [109, 206] on div "Active Listening Building Rapport Call to Action Clarity and Articulation Closi…" at bounding box center [98, 167] width 112 height 195
click at [117, 197] on div "Risk Management" at bounding box center [98, 195] width 112 height 16
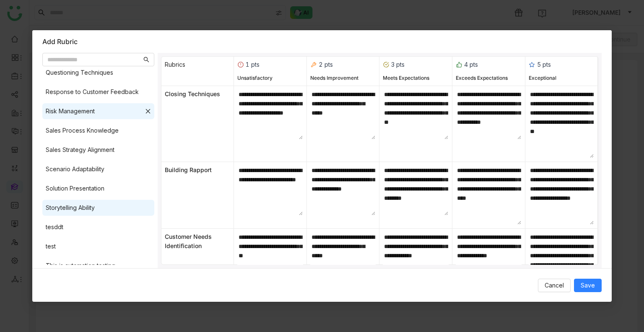
click at [112, 212] on div "Storytelling Ability" at bounding box center [98, 208] width 112 height 16
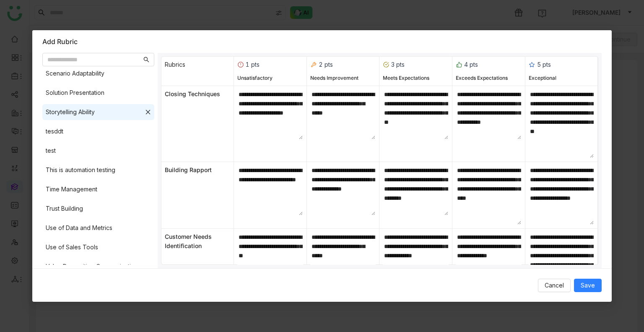
scroll to position [650, 0]
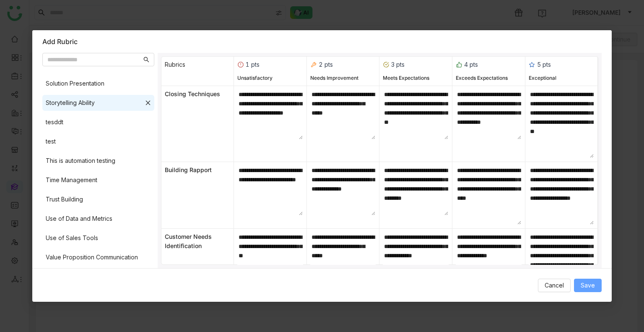
click at [580, 290] on button "Save" at bounding box center [588, 284] width 28 height 13
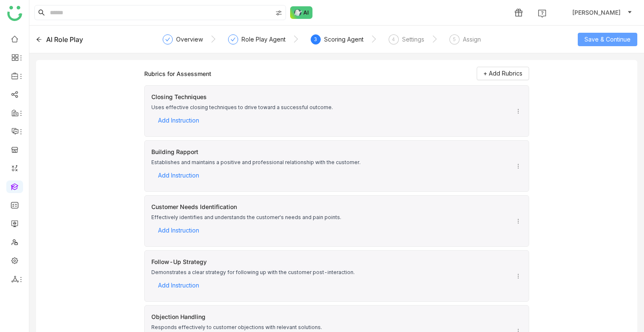
click at [617, 38] on span "Save & Continue" at bounding box center [608, 39] width 46 height 9
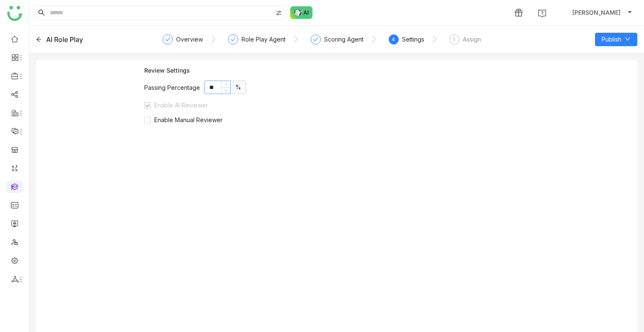
click at [213, 87] on input "**" at bounding box center [218, 87] width 26 height 13
type input "**"
click at [185, 121] on span "Enable Manual Reviewer" at bounding box center [188, 119] width 75 height 7
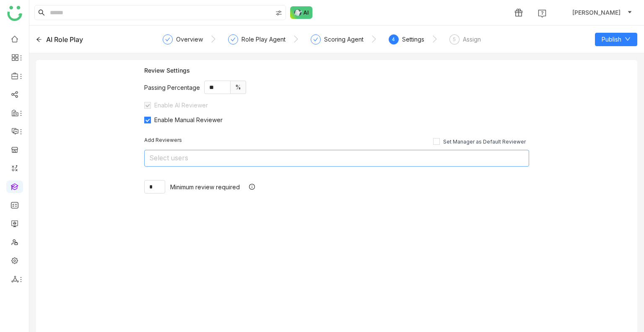
click at [200, 159] on nz-select-top-control "Select users" at bounding box center [336, 158] width 385 height 17
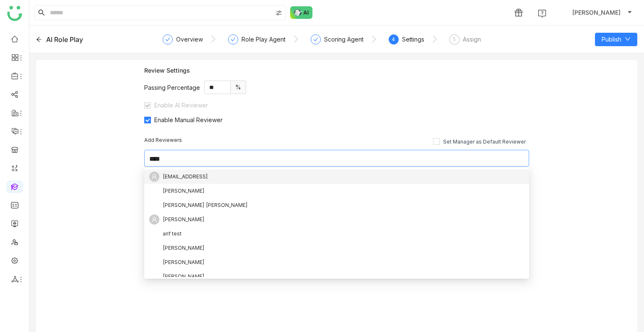
type input "*****"
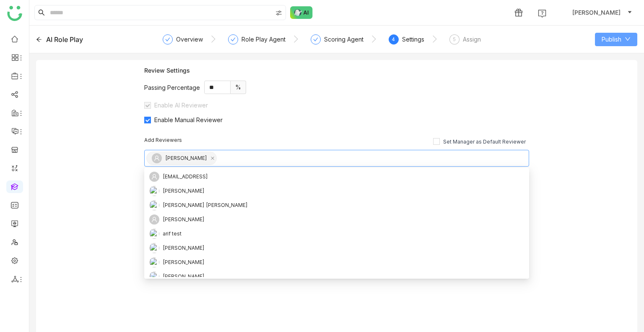
click at [617, 33] on button "Publish" at bounding box center [616, 39] width 42 height 13
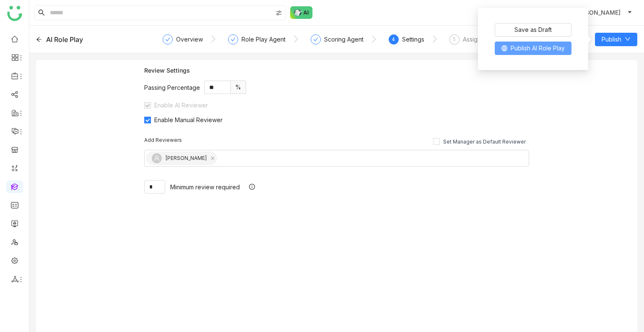
click at [536, 47] on span "Publish AI Role Play" at bounding box center [538, 48] width 54 height 9
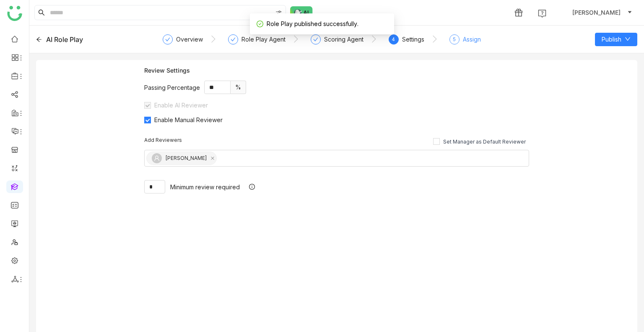
click at [460, 43] on div "5 Assign" at bounding box center [465, 41] width 31 height 15
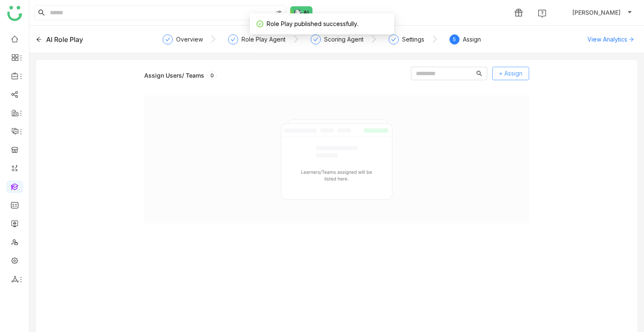
click at [523, 77] on button "+ Assign" at bounding box center [510, 73] width 37 height 13
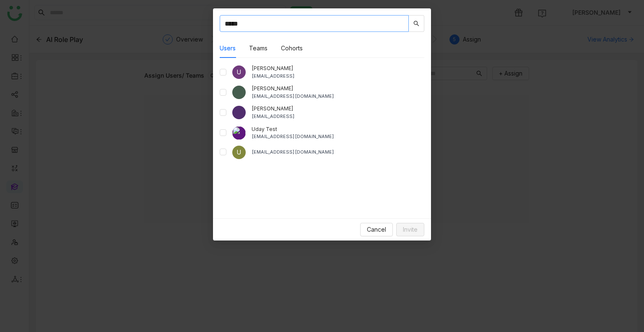
type input "****"
click at [411, 233] on span "Invite" at bounding box center [410, 229] width 15 height 9
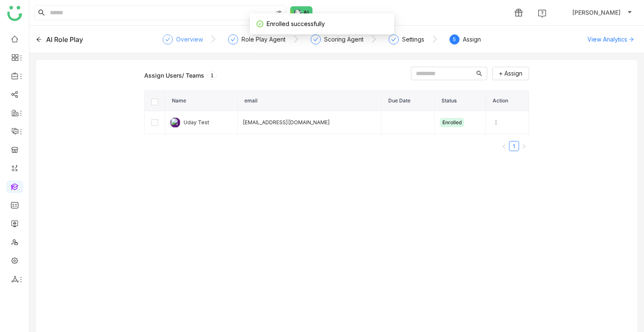
click at [182, 42] on div "Overview" at bounding box center [189, 39] width 27 height 10
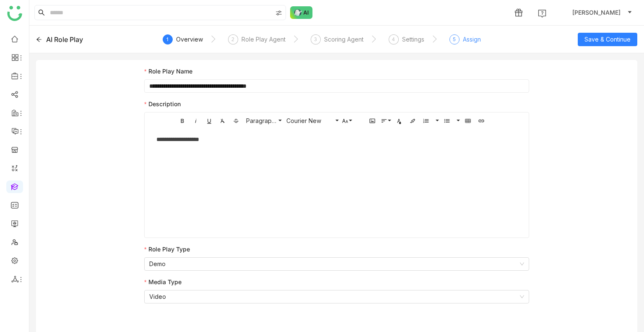
click at [471, 36] on div "Assign" at bounding box center [472, 39] width 18 height 10
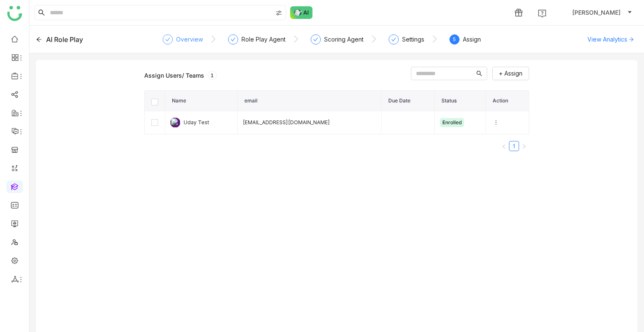
click at [190, 38] on div "Overview" at bounding box center [189, 39] width 27 height 10
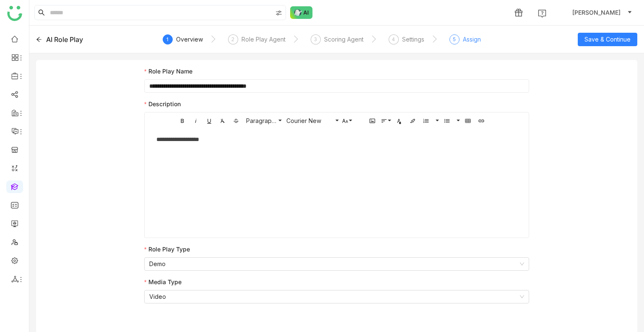
click at [461, 41] on div "5 Assign" at bounding box center [465, 41] width 31 height 15
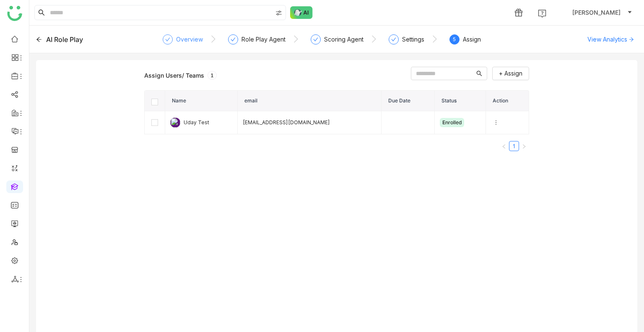
click at [182, 38] on div "Overview" at bounding box center [189, 39] width 27 height 10
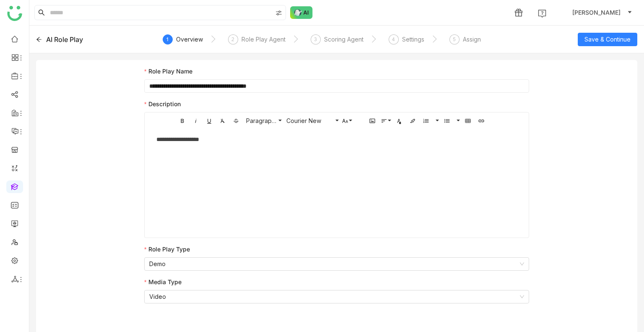
click at [177, 303] on form "**********" at bounding box center [336, 188] width 385 height 243
click at [177, 296] on nz-select-item "Video" at bounding box center [336, 296] width 375 height 13
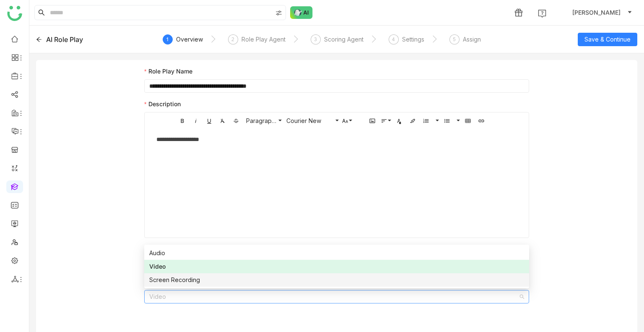
click at [178, 281] on div "Screen Recording" at bounding box center [336, 279] width 375 height 9
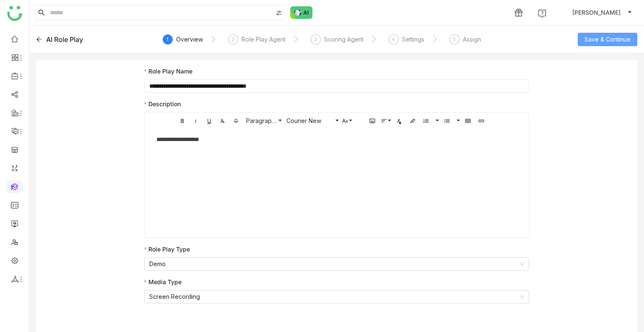
click at [588, 37] on span "Save & Continue" at bounding box center [608, 39] width 46 height 9
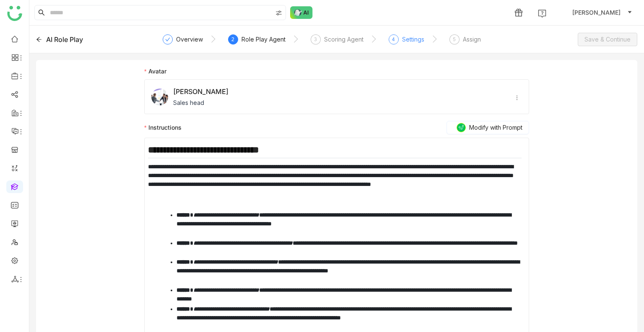
click at [409, 37] on div "Settings" at bounding box center [413, 39] width 22 height 10
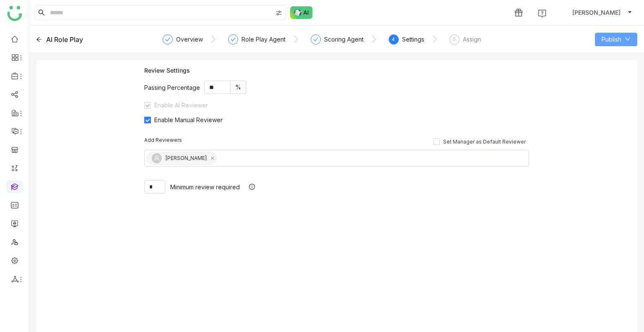
click at [609, 39] on span "Publish" at bounding box center [612, 39] width 20 height 9
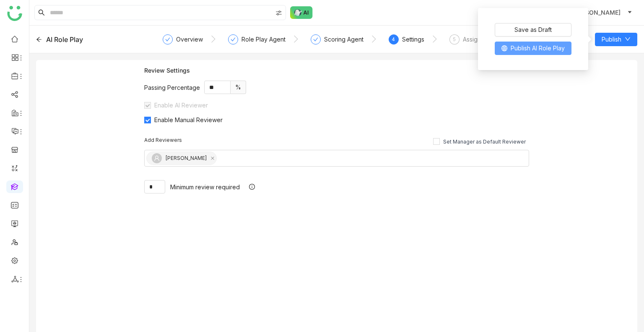
click at [531, 51] on span "Publish AI Role Play" at bounding box center [538, 48] width 54 height 9
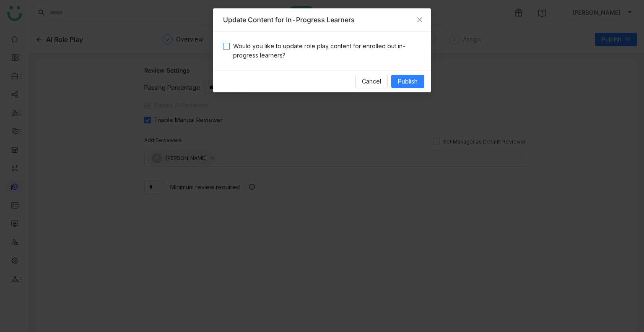
click at [247, 55] on span "Would you like to update role play content for enrolled but in-progress learner…" at bounding box center [325, 51] width 191 height 18
click at [406, 79] on span "Publish" at bounding box center [408, 81] width 20 height 9
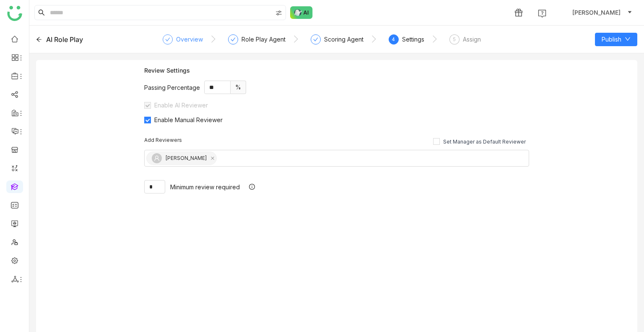
click at [185, 46] on div "Overview" at bounding box center [183, 41] width 40 height 15
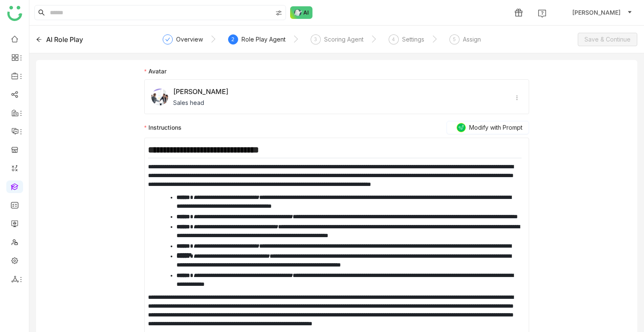
click at [16, 187] on link at bounding box center [15, 185] width 8 height 7
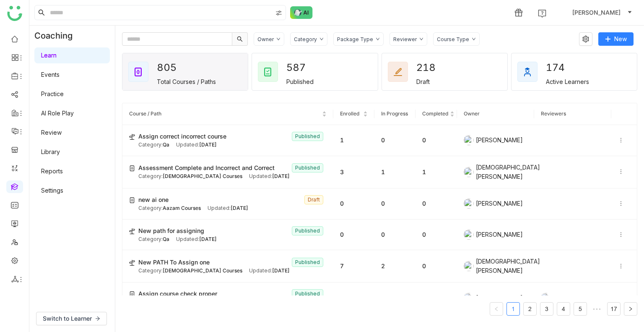
click at [62, 134] on link "Review" at bounding box center [51, 132] width 21 height 7
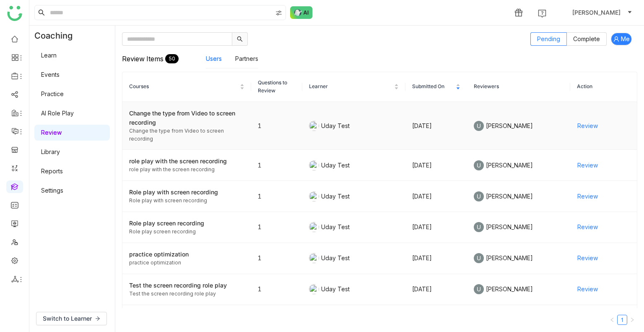
click at [578, 125] on span "Review" at bounding box center [588, 125] width 21 height 9
click at [188, 113] on div "Change the type from Video to screen recording" at bounding box center [186, 118] width 115 height 18
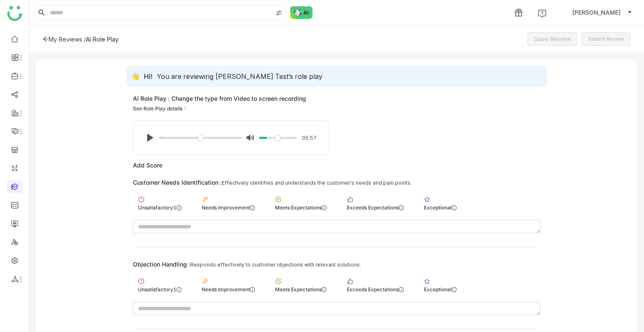
click at [139, 135] on div "Pause Play % buffered 00:09 Unmute Mute 05:57" at bounding box center [230, 138] width 195 height 34
click at [143, 135] on button "Pause Play" at bounding box center [149, 137] width 13 height 13
click at [144, 135] on button "Pause Play" at bounding box center [149, 137] width 13 height 13
click at [149, 137] on button "Pause Play" at bounding box center [149, 137] width 13 height 13
click at [172, 138] on input "Seek" at bounding box center [200, 138] width 83 height 8
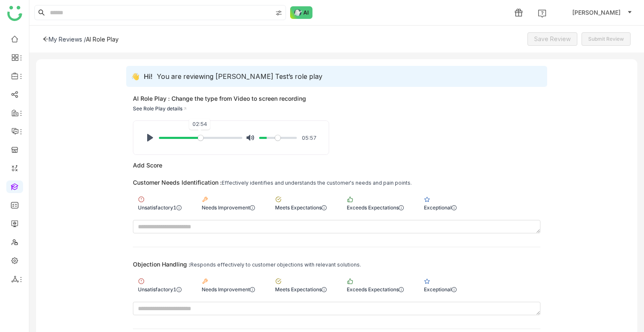
click at [198, 139] on input "Seek" at bounding box center [200, 138] width 83 height 8
click at [151, 139] on button "Pause Play" at bounding box center [149, 137] width 13 height 13
type input "*****"
